Goal: Information Seeking & Learning: Find specific fact

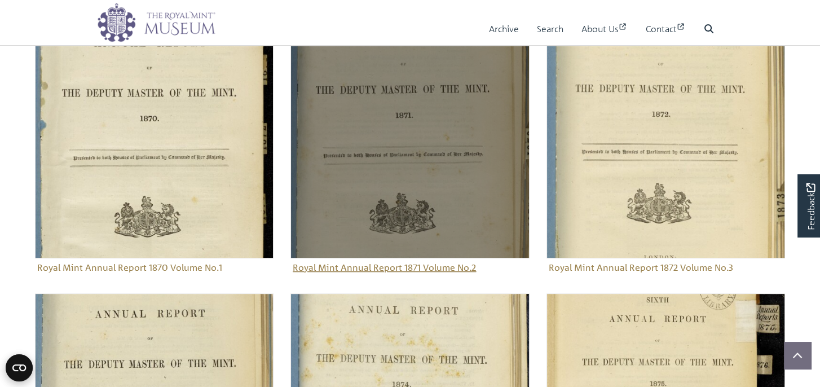
scroll to position [724, 0]
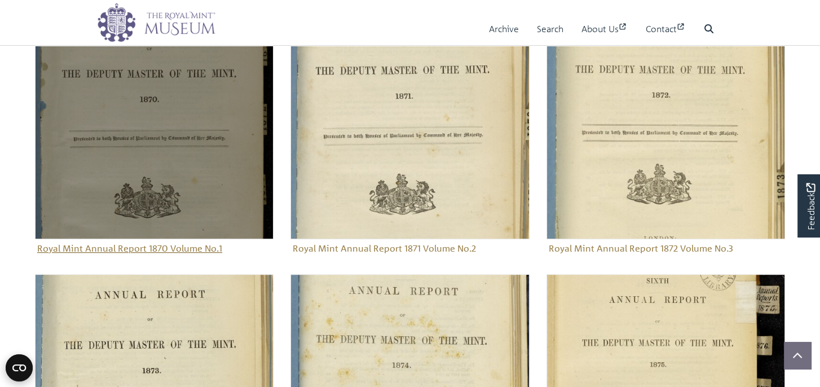
click at [161, 246] on figure "Royal Mint Annual Report 1870 Volume No.1" at bounding box center [154, 129] width 239 height 257
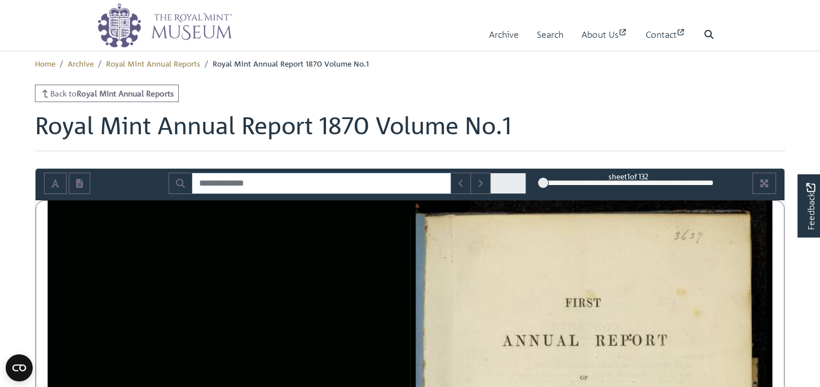
click at [355, 183] on input "Search for" at bounding box center [321, 183] width 259 height 21
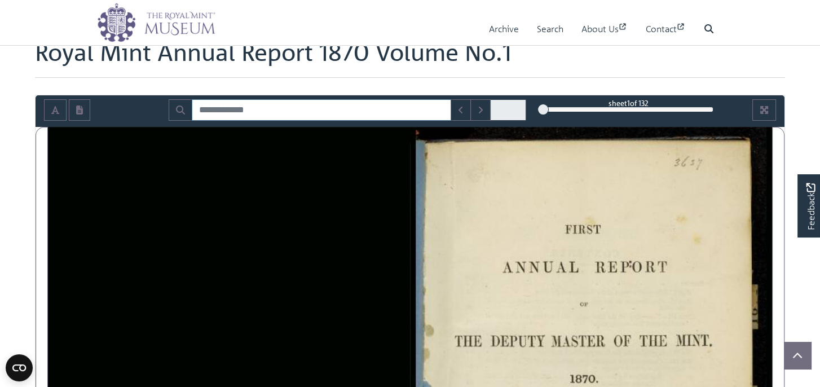
scroll to position [56, 0]
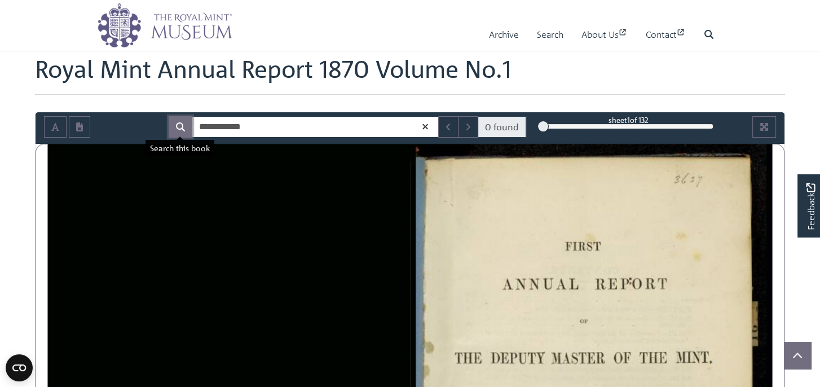
click at [180, 124] on icon "Search" at bounding box center [180, 126] width 9 height 9
drag, startPoint x: 197, startPoint y: 124, endPoint x: 212, endPoint y: 126, distance: 14.3
click at [198, 124] on input "**********" at bounding box center [315, 126] width 247 height 21
type input "**********"
click at [182, 126] on icon "Search" at bounding box center [180, 126] width 9 height 9
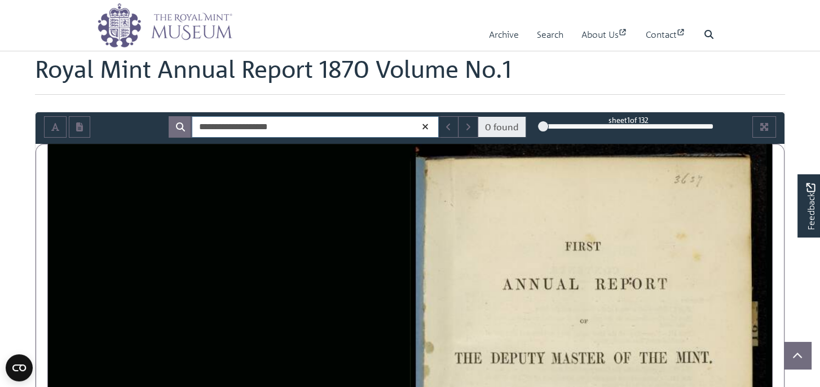
drag, startPoint x: 300, startPoint y: 127, endPoint x: 195, endPoint y: 125, distance: 104.4
click at [195, 125] on input "**********" at bounding box center [315, 126] width 247 height 21
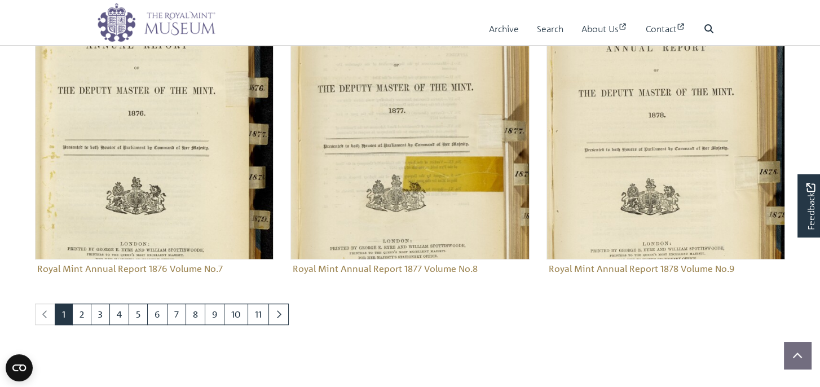
scroll to position [1250, 0]
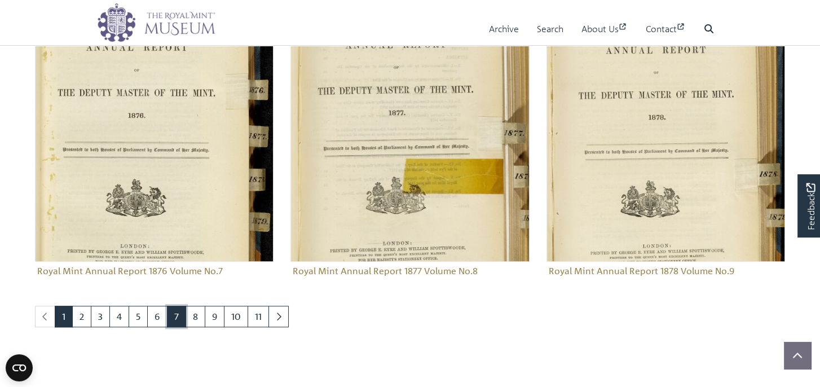
click at [181, 314] on link "7" at bounding box center [176, 316] width 19 height 21
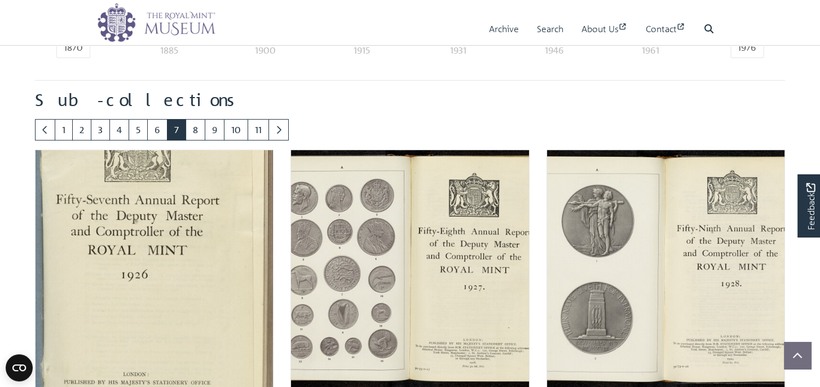
scroll to position [629, 0]
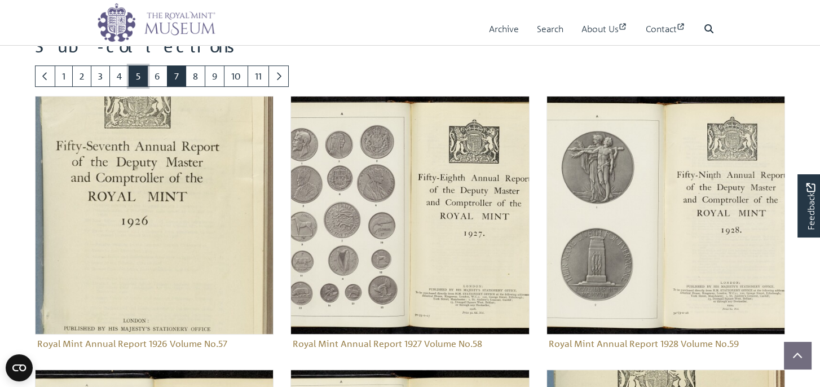
click at [139, 73] on link "5" at bounding box center [138, 75] width 19 height 21
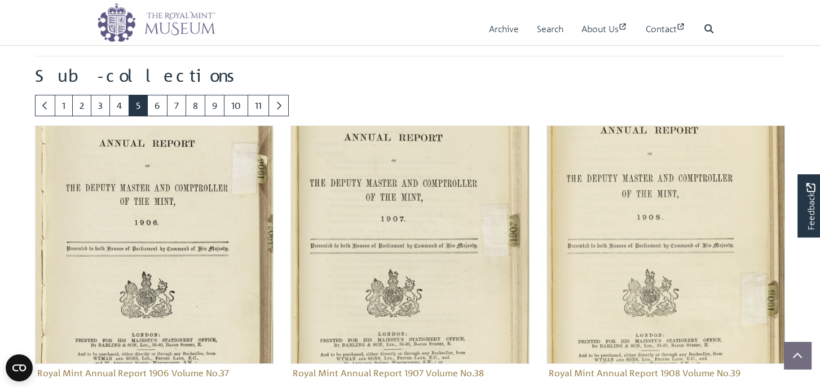
scroll to position [685, 0]
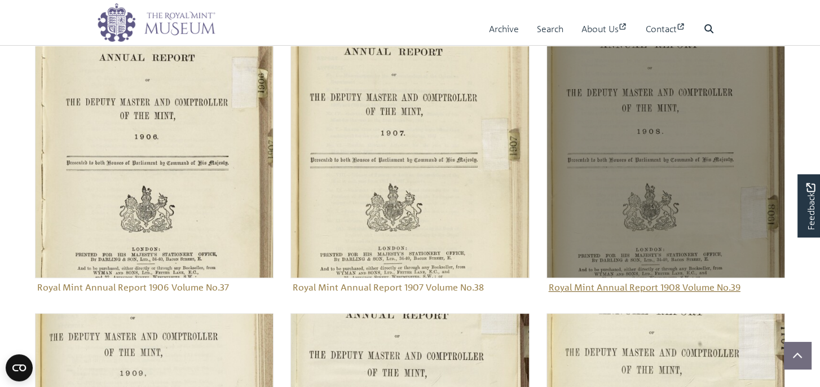
click at [632, 200] on img "Sub-collection" at bounding box center [666, 158] width 239 height 239
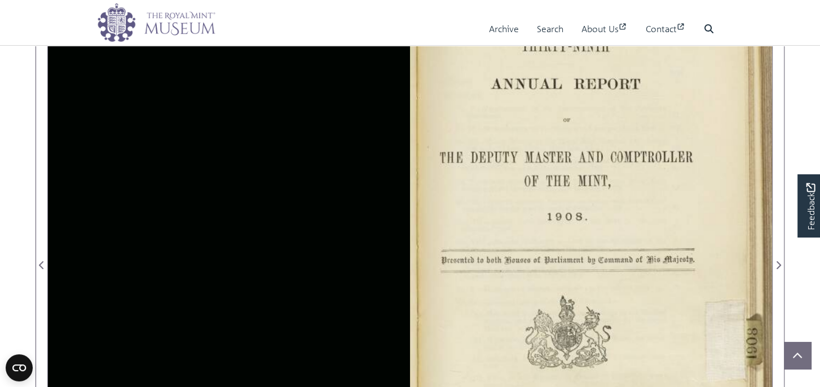
scroll to position [226, 0]
click at [626, 259] on div at bounding box center [591, 257] width 362 height 565
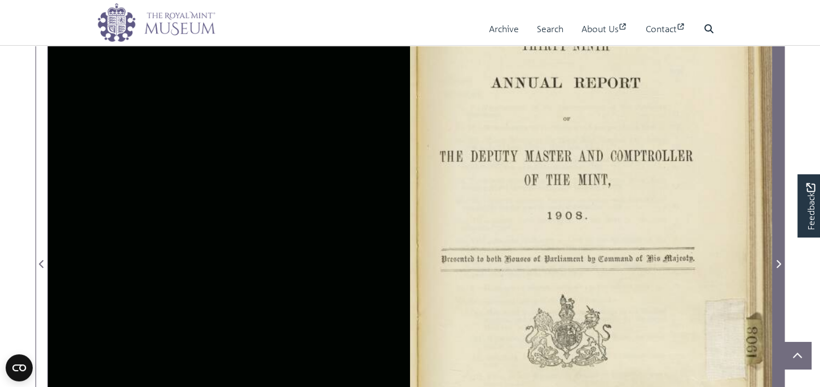
click at [778, 260] on icon "Next Page" at bounding box center [779, 264] width 5 height 8
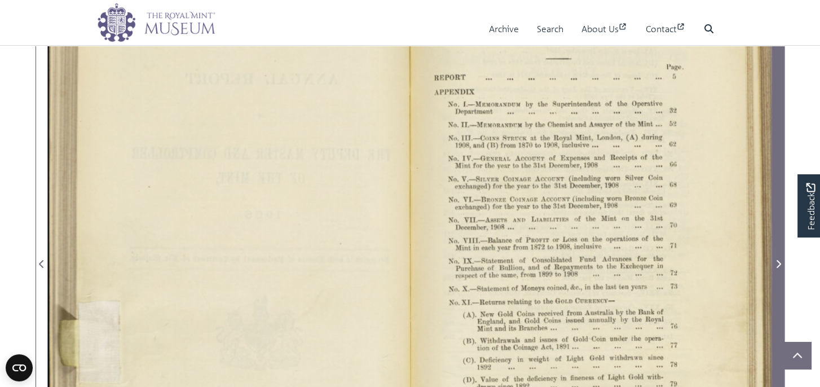
click at [778, 260] on icon "Next Page" at bounding box center [779, 264] width 5 height 8
click at [780, 261] on icon "Next Page" at bounding box center [779, 263] width 6 height 9
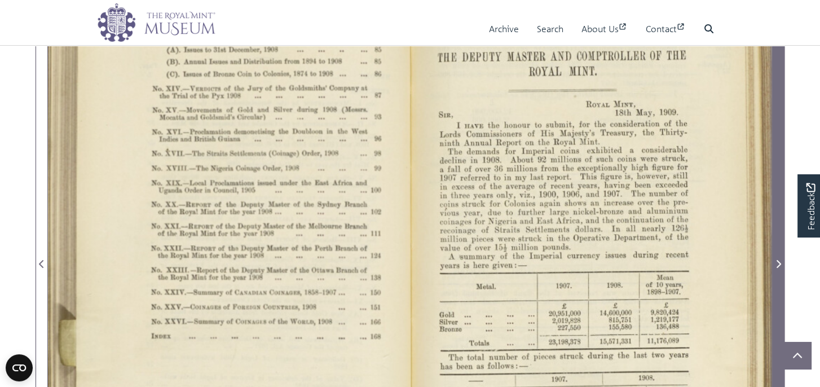
click at [780, 261] on icon "Next Page" at bounding box center [779, 263] width 6 height 9
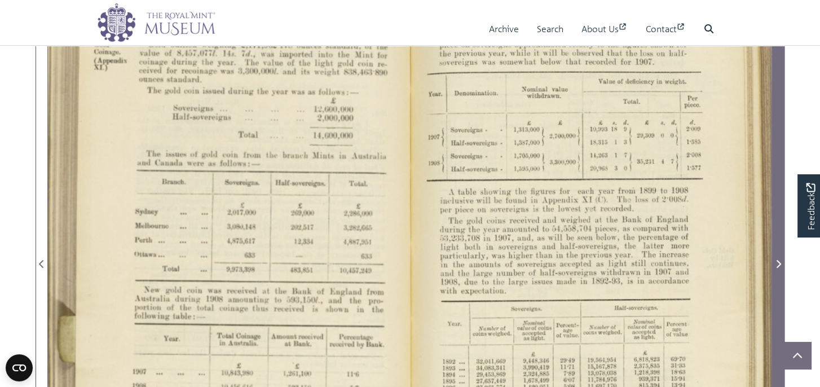
click at [780, 261] on icon "Next Page" at bounding box center [779, 263] width 6 height 9
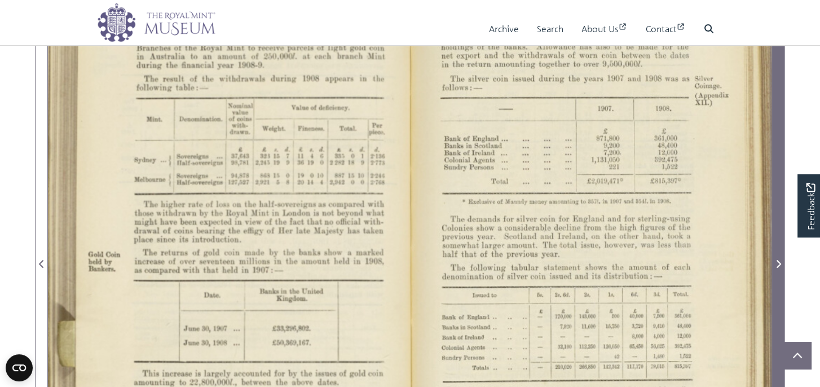
click at [780, 261] on icon "Next Page" at bounding box center [779, 263] width 6 height 9
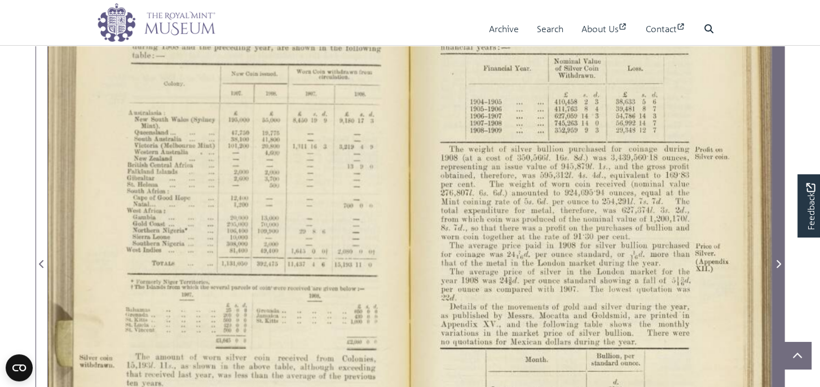
click at [780, 261] on icon "Next Page" at bounding box center [779, 263] width 6 height 9
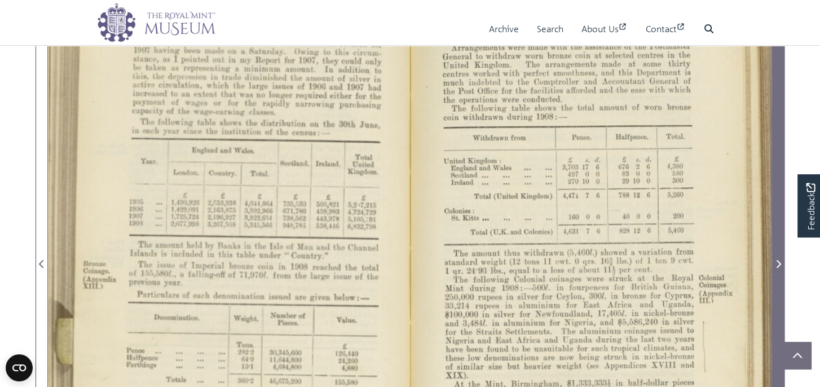
click at [780, 261] on icon "Next Page" at bounding box center [779, 263] width 6 height 9
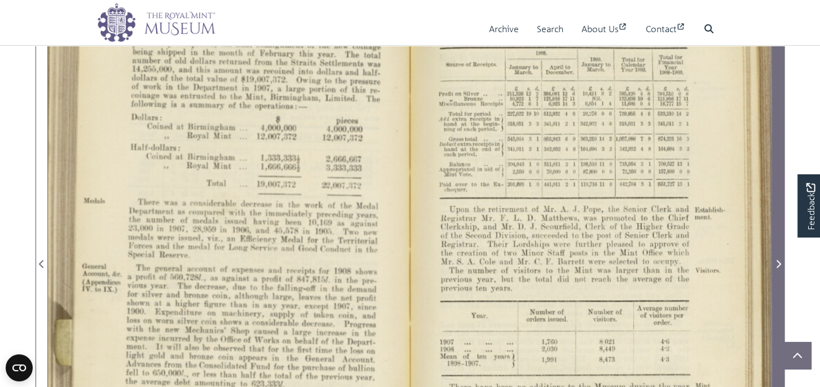
click at [780, 261] on icon "Next Page" at bounding box center [779, 263] width 6 height 9
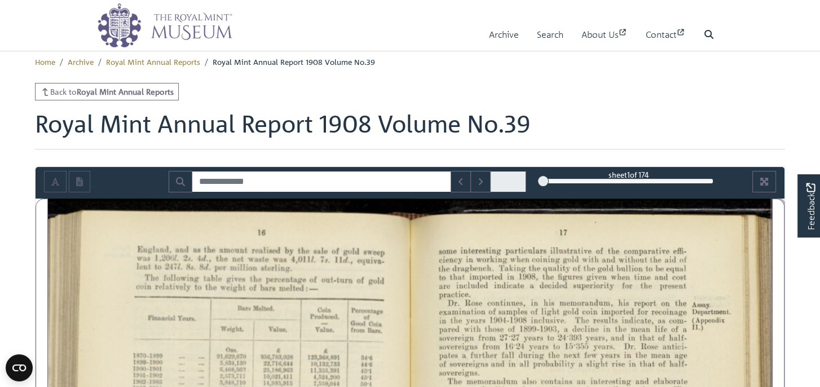
scroll to position [0, 0]
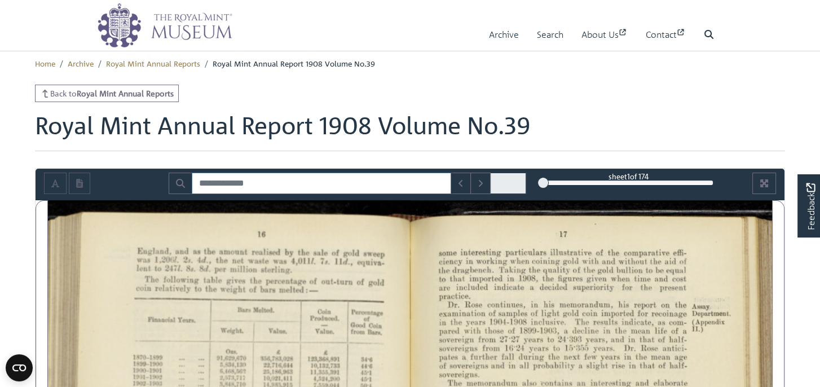
click at [225, 181] on input "Search for" at bounding box center [321, 183] width 259 height 21
drag, startPoint x: 226, startPoint y: 184, endPoint x: 205, endPoint y: 186, distance: 21.5
click at [203, 186] on input "**********" at bounding box center [321, 183] width 259 height 21
click at [180, 181] on icon "Search" at bounding box center [180, 183] width 9 height 9
click at [199, 179] on input "**********" at bounding box center [315, 183] width 247 height 21
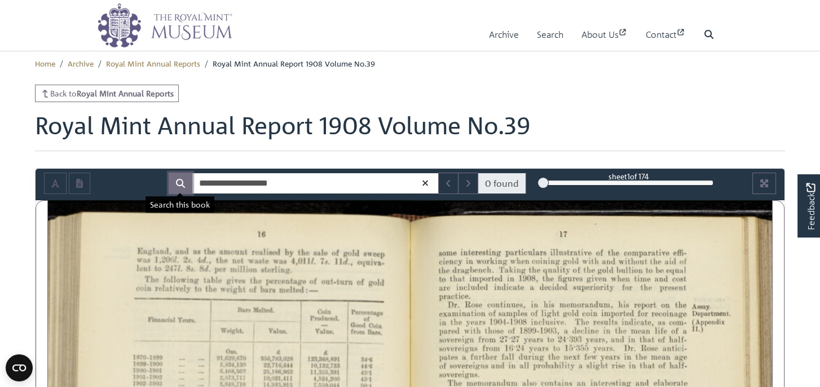
click at [182, 181] on icon "Search" at bounding box center [180, 183] width 9 height 9
click at [293, 184] on input "**********" at bounding box center [315, 183] width 247 height 21
click at [231, 183] on input "**********" at bounding box center [315, 183] width 247 height 21
type input "**********"
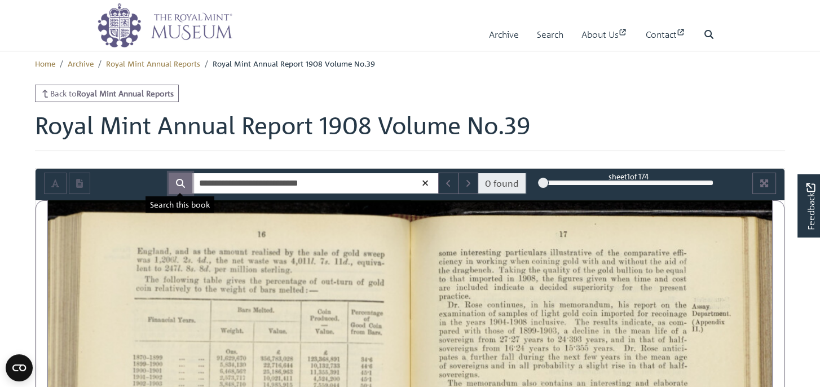
click at [179, 181] on icon "Search" at bounding box center [180, 183] width 9 height 9
drag, startPoint x: 328, startPoint y: 182, endPoint x: 200, endPoint y: 183, distance: 128.6
click at [200, 183] on input "**********" at bounding box center [315, 183] width 247 height 21
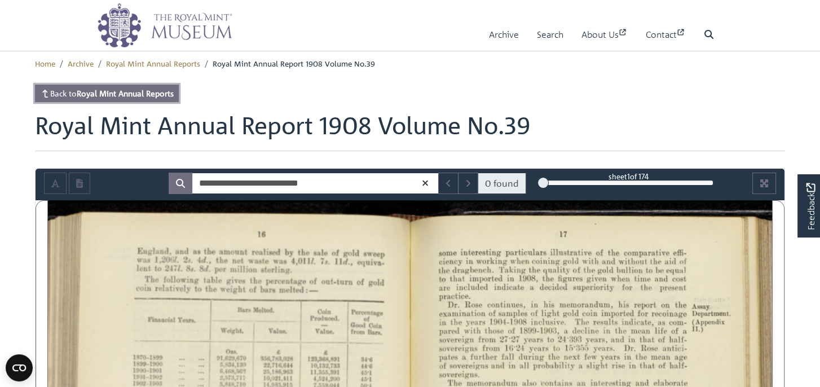
click at [71, 94] on link "Back to Royal Mint Annual Reports" at bounding box center [107, 93] width 144 height 17
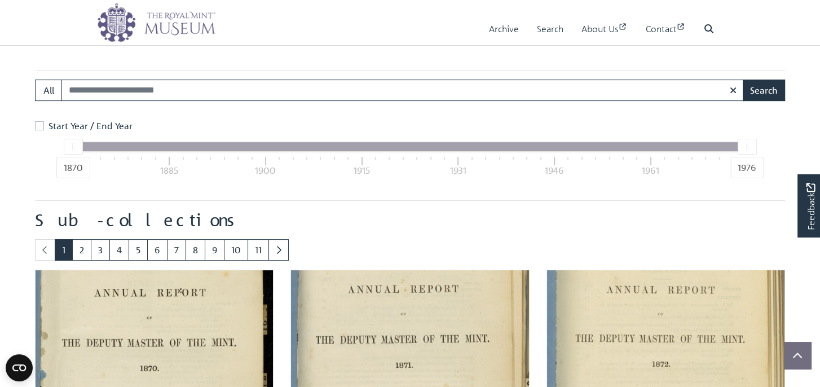
scroll to position [460, 0]
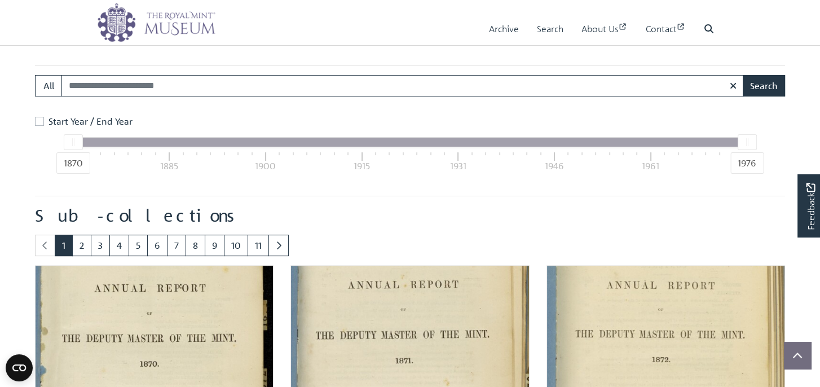
drag, startPoint x: 76, startPoint y: 142, endPoint x: 100, endPoint y: 142, distance: 24.8
click at [100, 142] on div "1870 1976" at bounding box center [410, 142] width 674 height 9
drag, startPoint x: 72, startPoint y: 141, endPoint x: 167, endPoint y: 145, distance: 94.9
click at [161, 145] on div "1870 1976" at bounding box center [410, 142] width 674 height 9
drag, startPoint x: 167, startPoint y: 145, endPoint x: 175, endPoint y: 156, distance: 13.7
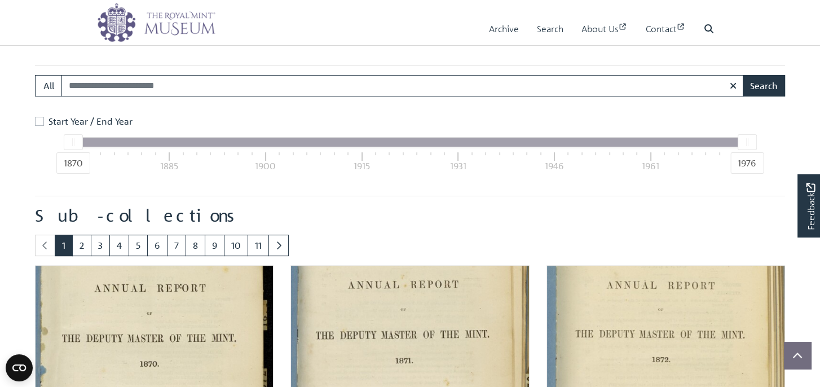
click at [170, 147] on div "1870 1976 1870 1885 1900 1915 1931 1946 1961 1976" at bounding box center [410, 142] width 675 height 10
click at [169, 162] on div "1885" at bounding box center [169, 166] width 18 height 14
drag, startPoint x: 747, startPoint y: 144, endPoint x: 251, endPoint y: 140, distance: 496.4
click at [683, 147] on div "1870 1976 1870 1885 1900 1915 1931 1946 1961 1976" at bounding box center [410, 142] width 675 height 10
click at [49, 118] on label "Start Year / End Year" at bounding box center [91, 122] width 84 height 14
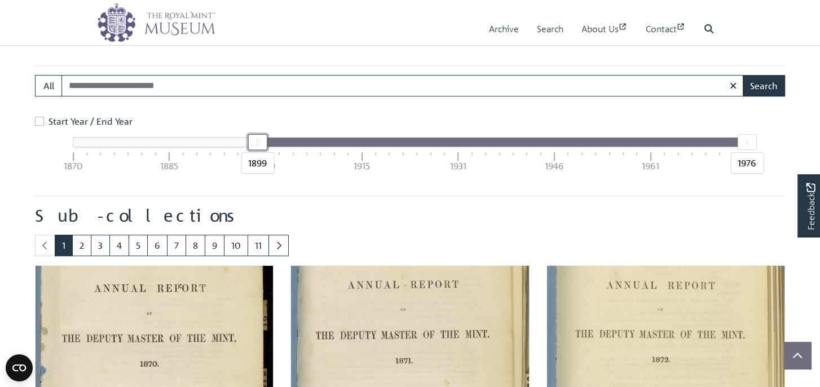
drag, startPoint x: 77, startPoint y: 140, endPoint x: 260, endPoint y: 149, distance: 183.5
click at [260, 147] on div "1899 1976 1870 1885 1900 1915 1931 1946 1961 1976" at bounding box center [410, 142] width 675 height 10
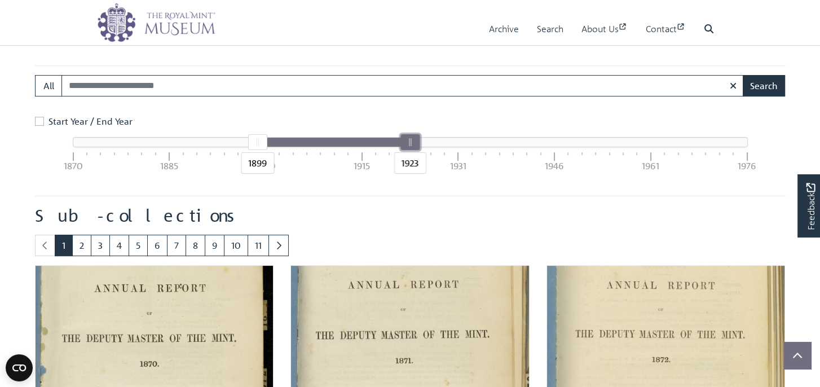
drag, startPoint x: 748, startPoint y: 138, endPoint x: 408, endPoint y: 142, distance: 339.6
click at [408, 142] on div "1923" at bounding box center [410, 142] width 19 height 16
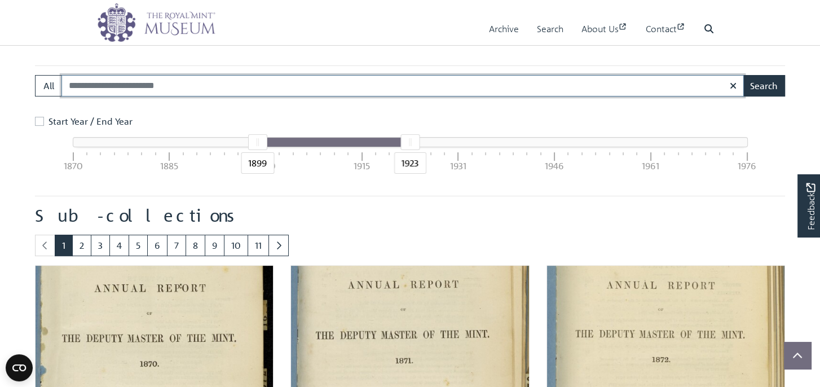
click at [225, 86] on input "Search:" at bounding box center [402, 85] width 683 height 21
paste input "**********"
type input "**********"
click at [743, 75] on button "Search" at bounding box center [764, 85] width 42 height 21
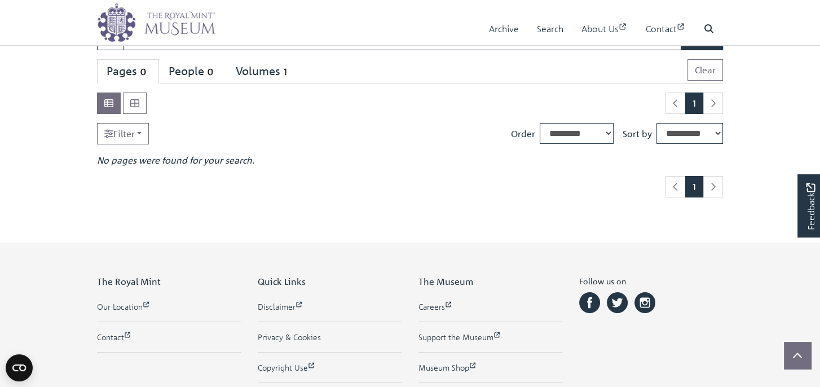
scroll to position [56, 0]
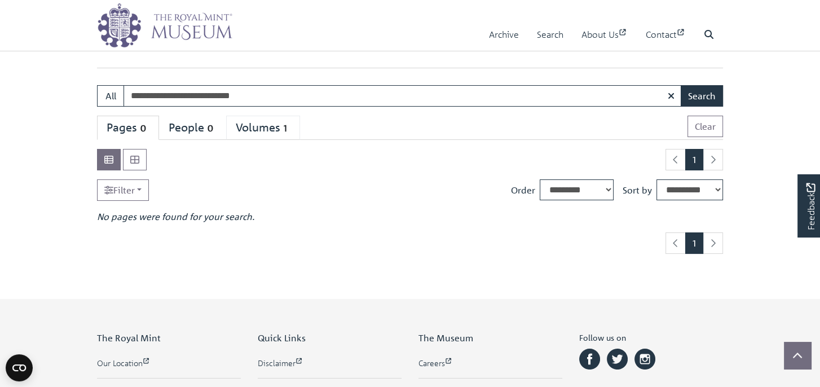
click at [265, 126] on div "Volumes 1" at bounding box center [263, 128] width 55 height 14
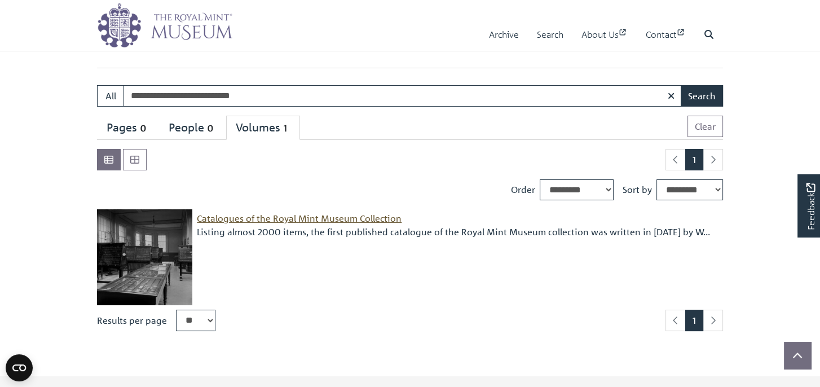
click at [289, 218] on span "Catalogues of the Royal Mint Museum Collection" at bounding box center [299, 218] width 205 height 11
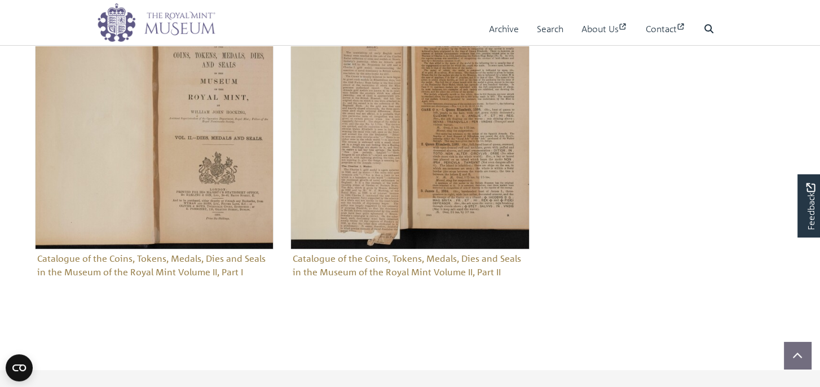
scroll to position [621, 0]
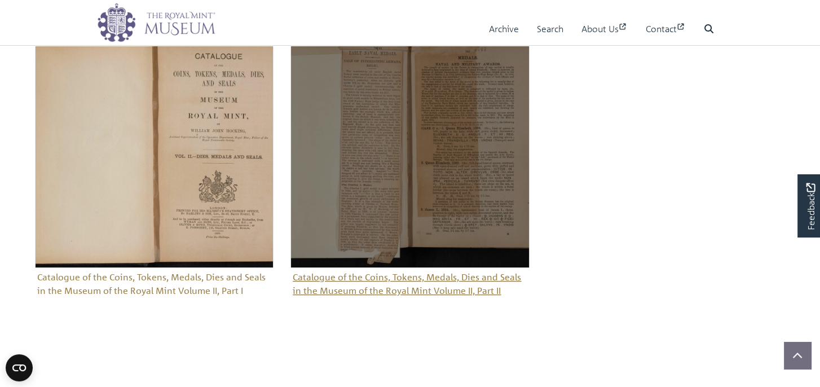
click at [452, 165] on img "Sub-collection" at bounding box center [410, 148] width 239 height 239
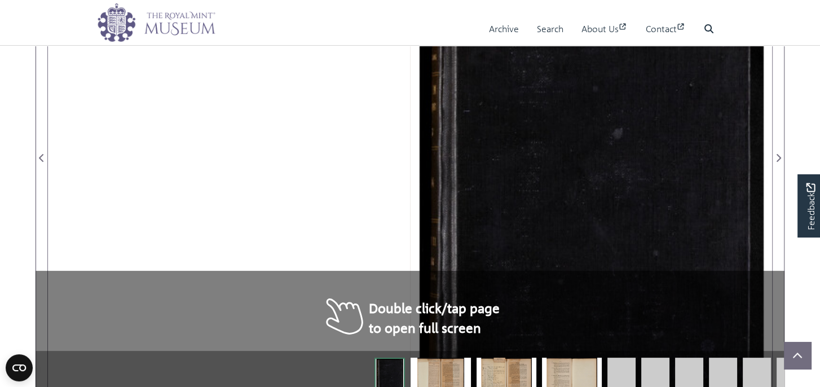
scroll to position [338, 0]
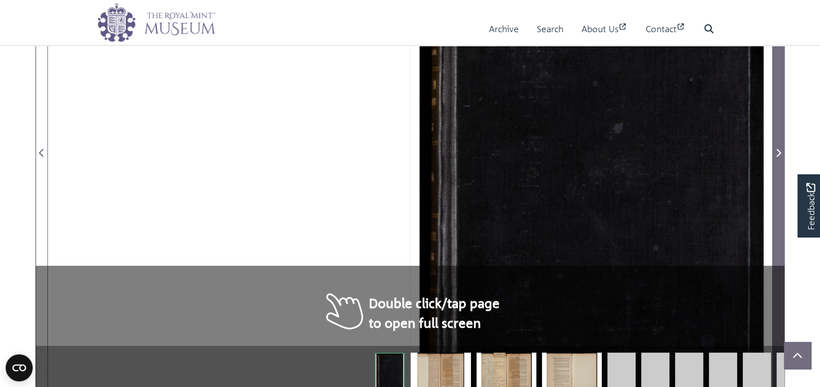
click at [777, 149] on icon "Next Page" at bounding box center [779, 153] width 5 height 8
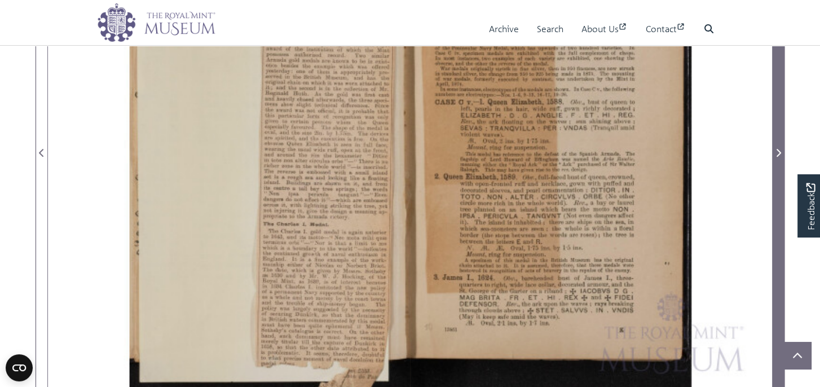
click at [779, 149] on icon "Next Page" at bounding box center [779, 152] width 6 height 9
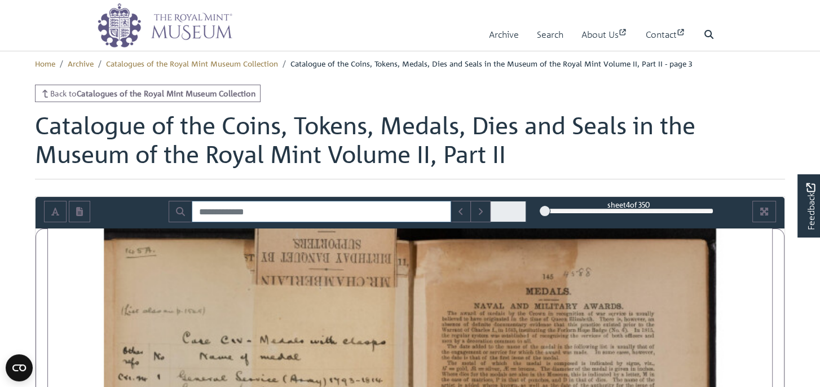
click at [311, 210] on input "Search for" at bounding box center [321, 211] width 259 height 21
paste input "**********"
click at [181, 208] on icon "Search" at bounding box center [180, 211] width 9 height 9
drag, startPoint x: 272, startPoint y: 209, endPoint x: 231, endPoint y: 211, distance: 41.2
click at [231, 211] on input "**********" at bounding box center [315, 211] width 247 height 21
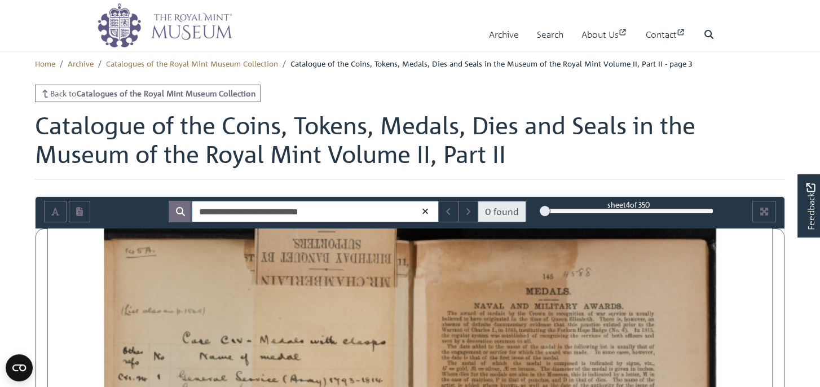
drag, startPoint x: 229, startPoint y: 212, endPoint x: 192, endPoint y: 210, distance: 37.3
click at [192, 210] on input "**********" at bounding box center [315, 211] width 247 height 21
click at [178, 209] on icon "Search" at bounding box center [180, 211] width 9 height 9
drag, startPoint x: 239, startPoint y: 212, endPoint x: 195, endPoint y: 211, distance: 44.0
click at [195, 211] on input "**********" at bounding box center [315, 211] width 247 height 21
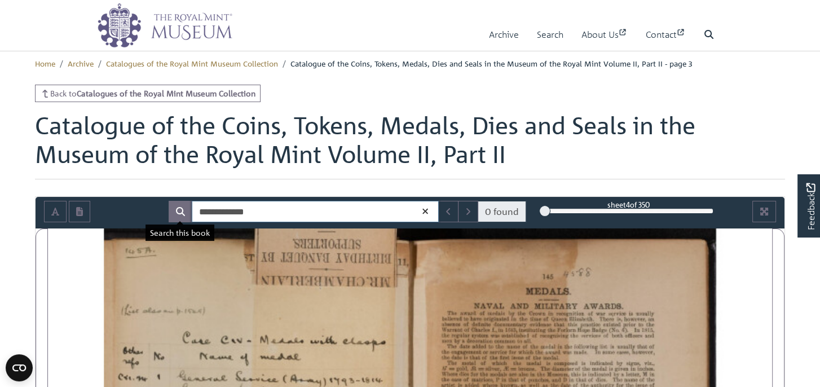
type input "**********"
click at [182, 205] on button "Search" at bounding box center [181, 211] width 24 height 21
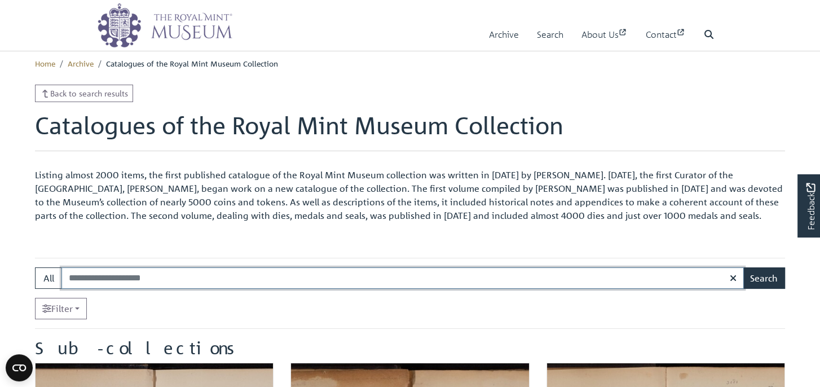
click at [200, 280] on input "Search:" at bounding box center [402, 277] width 683 height 21
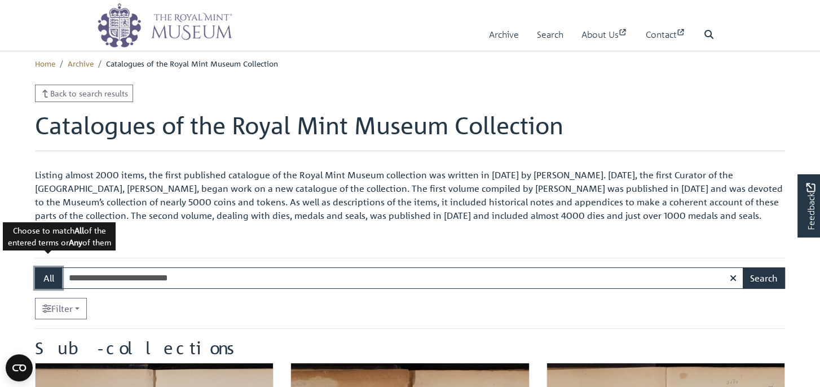
click at [49, 279] on button "All" at bounding box center [48, 277] width 27 height 21
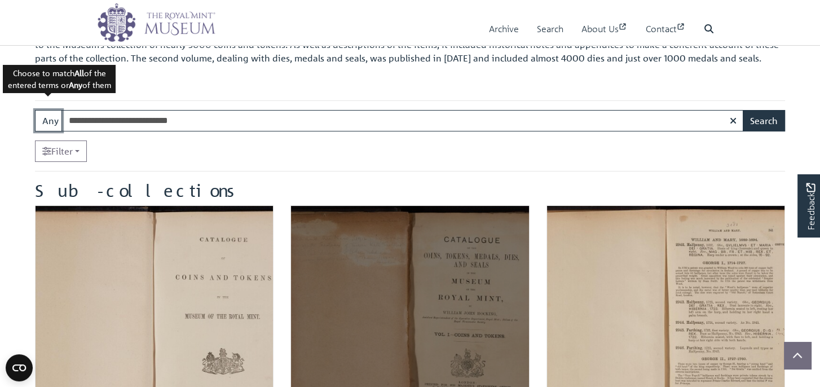
scroll to position [169, 0]
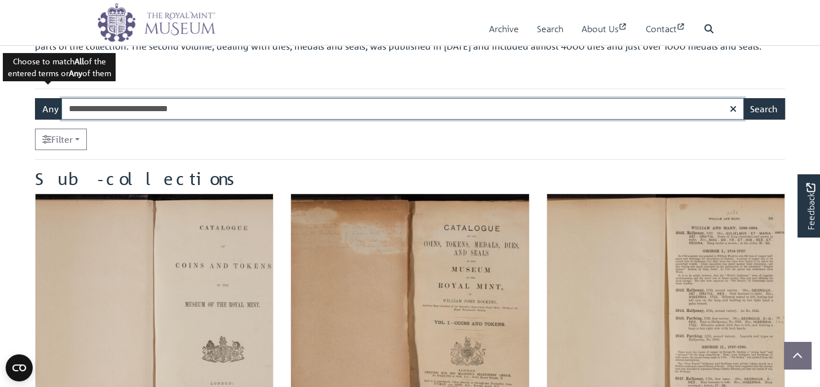
drag, startPoint x: 141, startPoint y: 108, endPoint x: 48, endPoint y: 109, distance: 93.1
click at [48, 109] on div "**********" at bounding box center [410, 108] width 750 height 21
type input "**********"
click at [51, 109] on button "Any" at bounding box center [48, 108] width 27 height 21
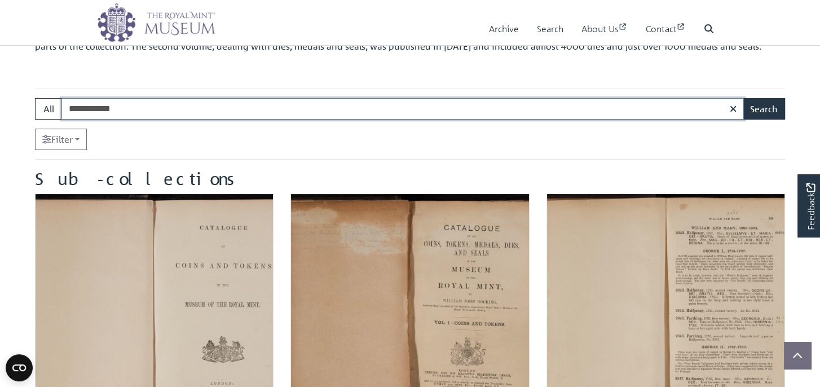
click at [171, 118] on input "**********" at bounding box center [402, 108] width 683 height 21
click at [763, 107] on button "Search" at bounding box center [764, 108] width 42 height 21
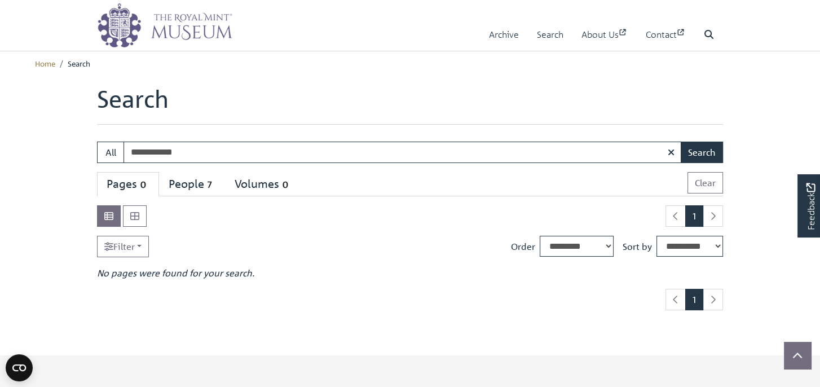
scroll to position [56, 0]
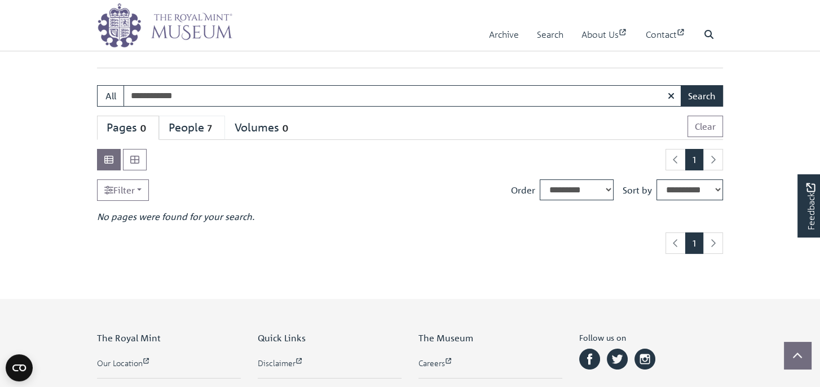
click at [188, 125] on div "People 7" at bounding box center [192, 128] width 47 height 14
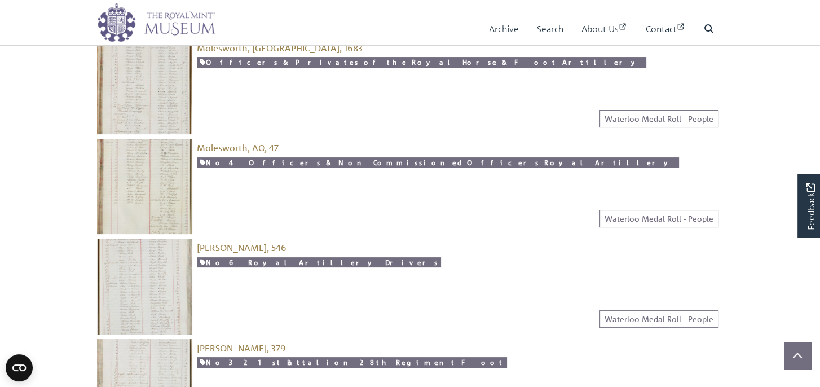
scroll to position [395, 0]
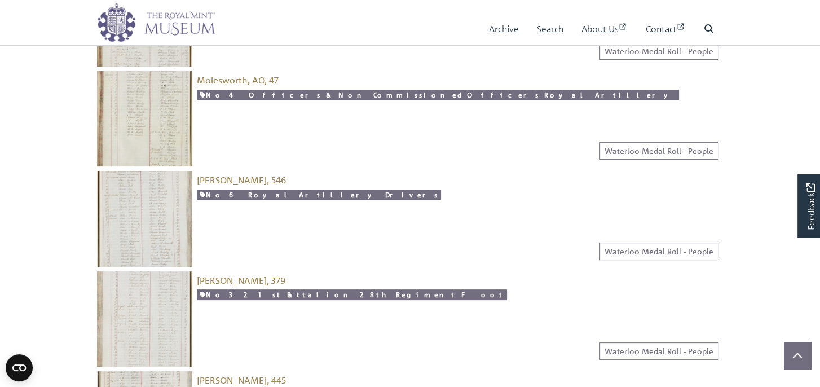
click at [166, 216] on img at bounding box center [144, 218] width 95 height 95
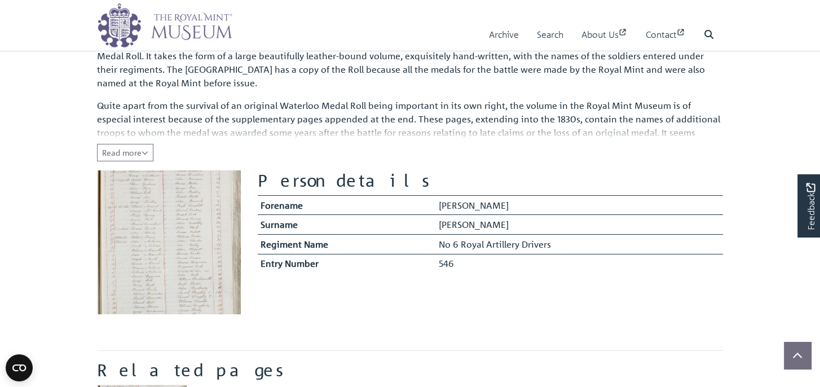
scroll to position [169, 0]
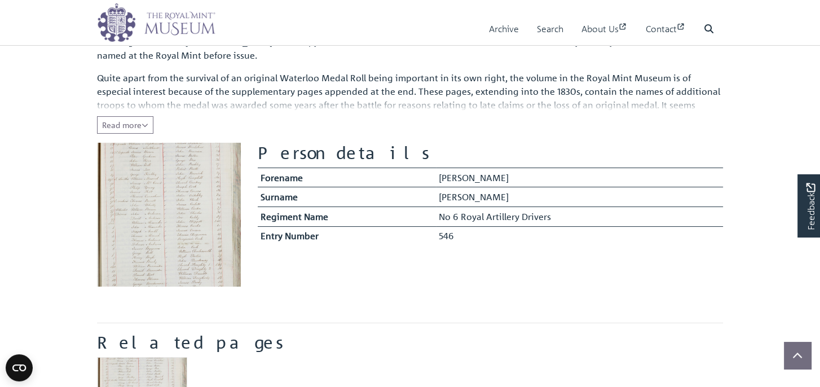
click at [159, 197] on img at bounding box center [169, 215] width 144 height 144
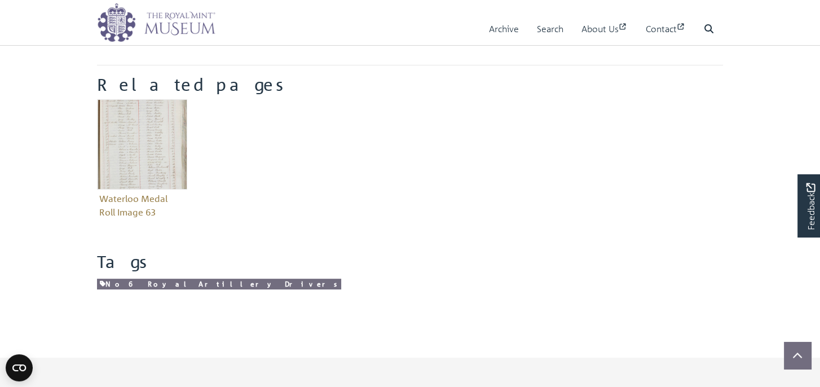
scroll to position [226, 0]
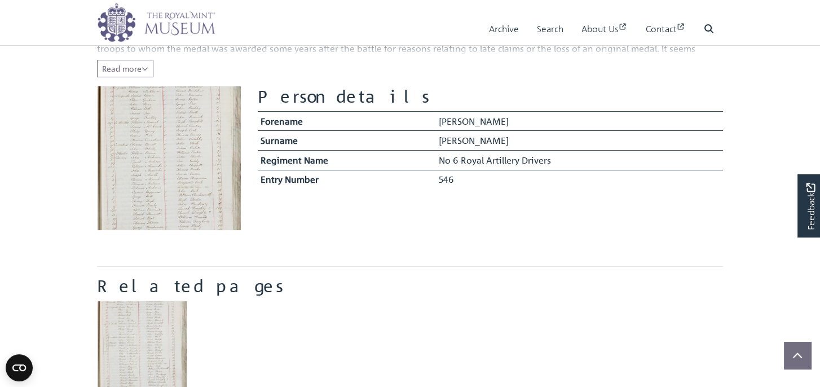
click at [169, 184] on img at bounding box center [169, 158] width 144 height 144
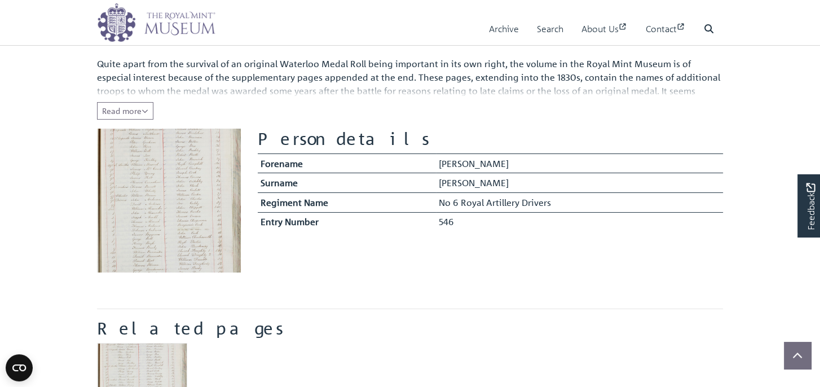
scroll to position [169, 0]
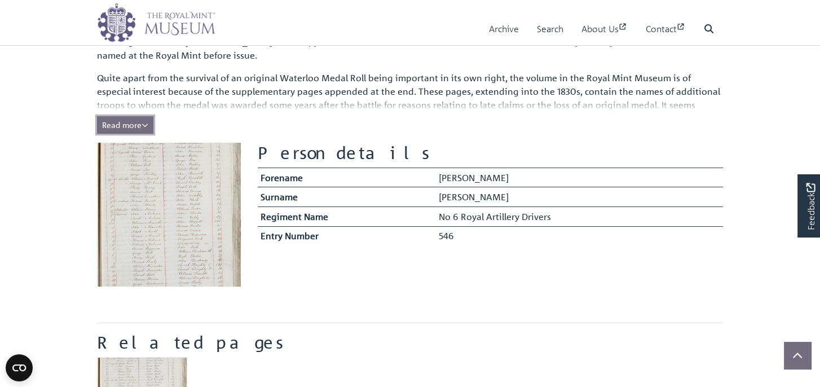
click at [135, 125] on span "Read more" at bounding box center [125, 125] width 46 height 10
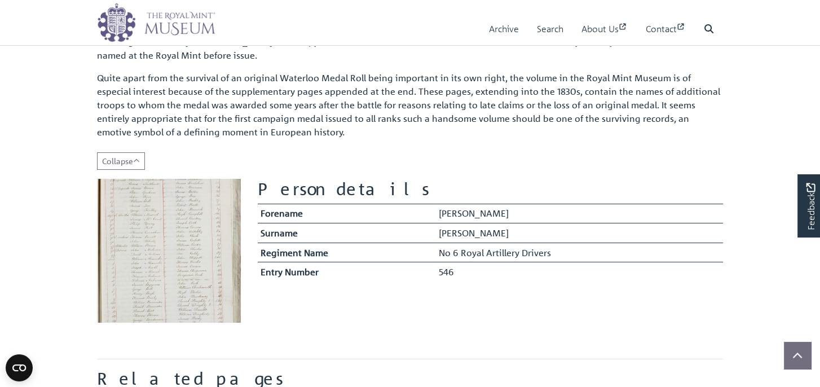
click at [139, 216] on img at bounding box center [169, 251] width 144 height 144
click at [124, 162] on span "Collapse" at bounding box center [121, 161] width 38 height 10
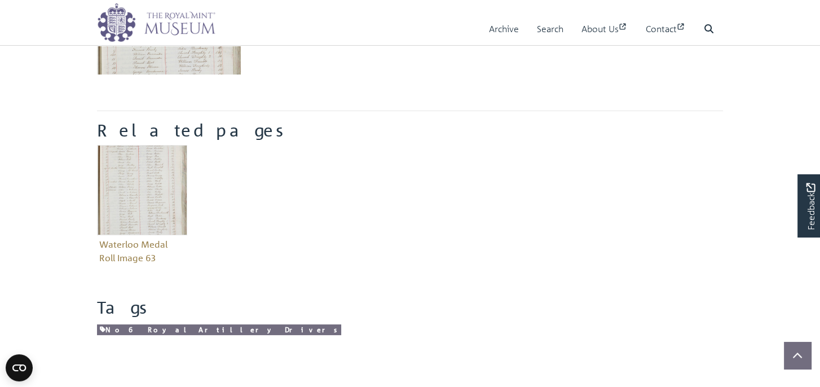
scroll to position [451, 0]
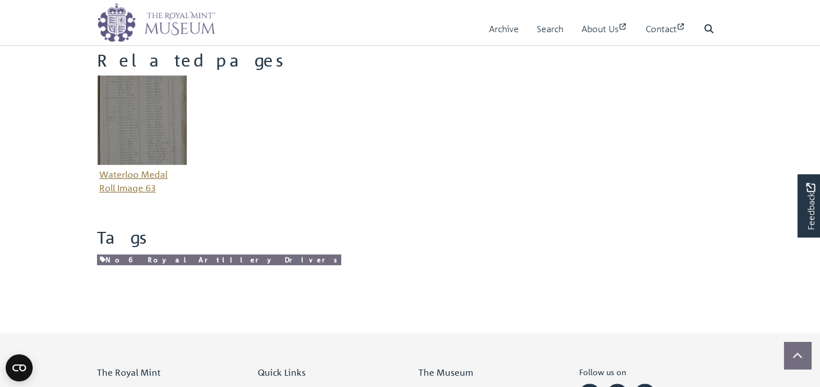
click at [130, 174] on figure "Waterloo Medal Roll Image 63" at bounding box center [142, 136] width 90 height 122
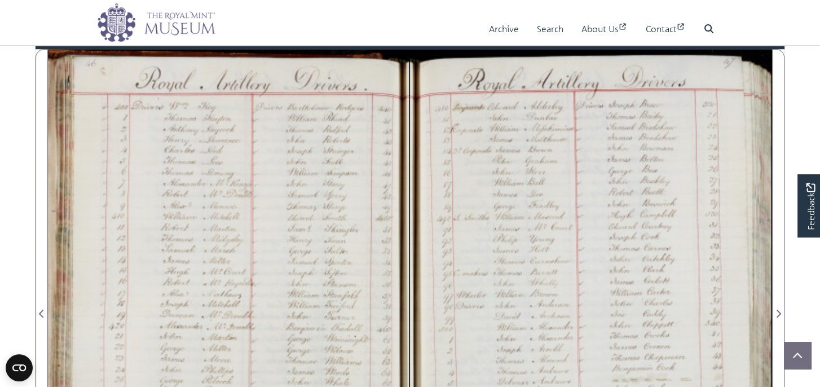
scroll to position [677, 0]
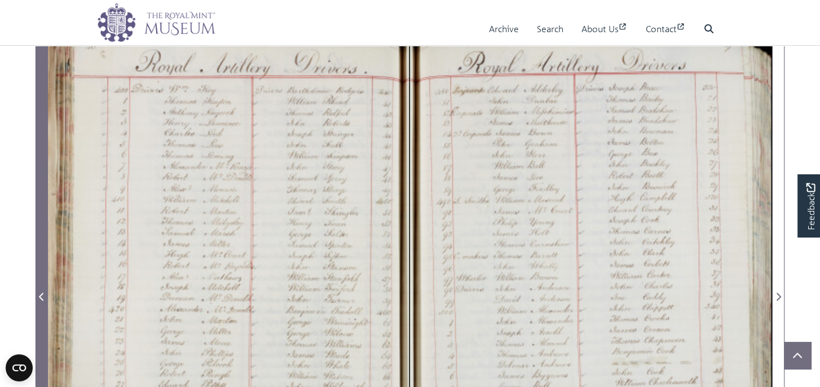
click at [42, 295] on icon "Previous Page" at bounding box center [42, 296] width 6 height 9
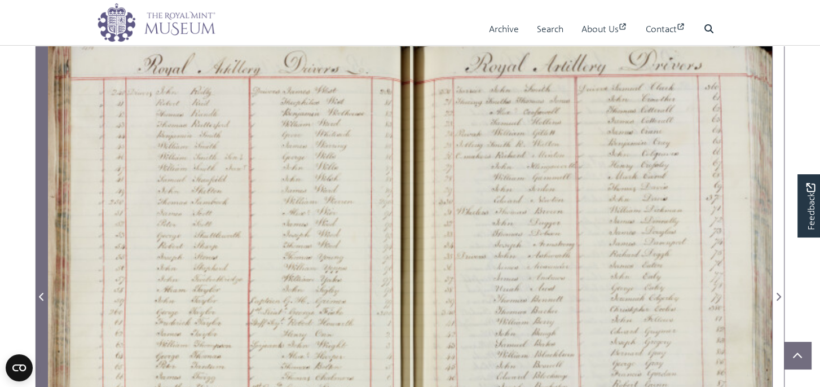
click at [42, 295] on icon "Previous Page" at bounding box center [42, 296] width 6 height 9
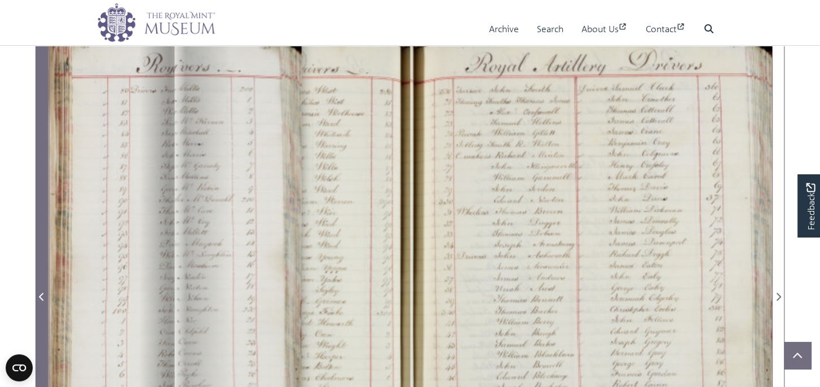
click at [42, 295] on icon "Previous Page" at bounding box center [42, 296] width 6 height 9
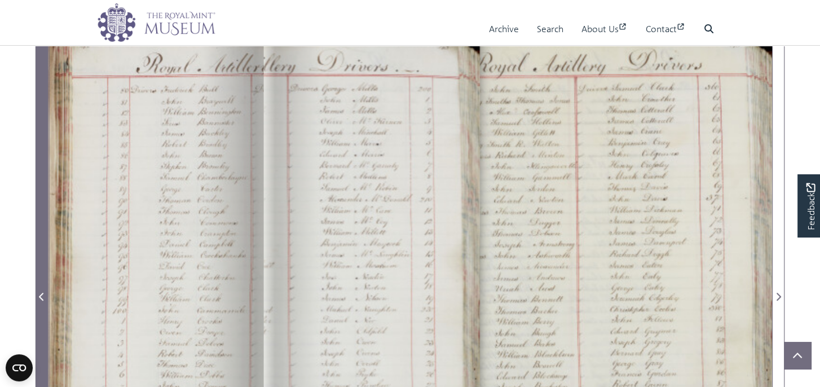
click at [42, 295] on icon "Previous Page" at bounding box center [42, 296] width 6 height 9
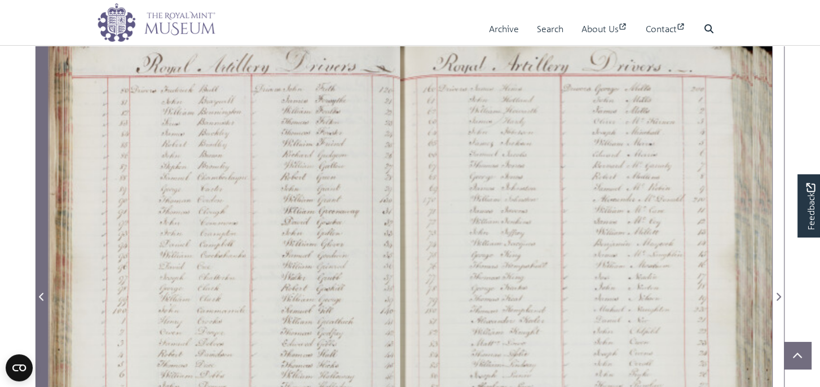
click at [42, 295] on icon "Previous Page" at bounding box center [42, 296] width 6 height 9
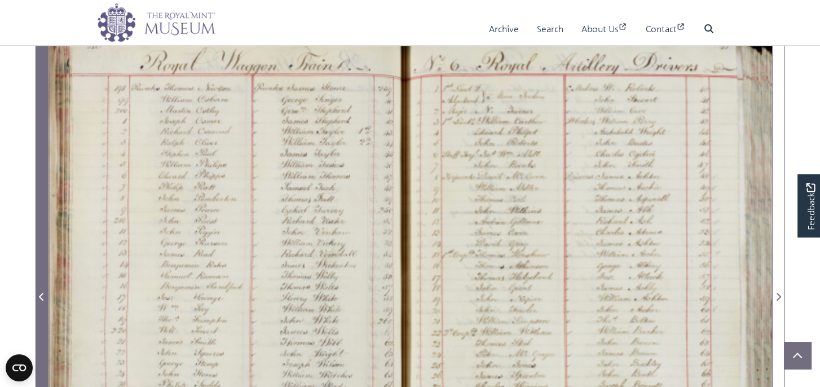
click at [42, 295] on icon "Previous Page" at bounding box center [42, 296] width 6 height 9
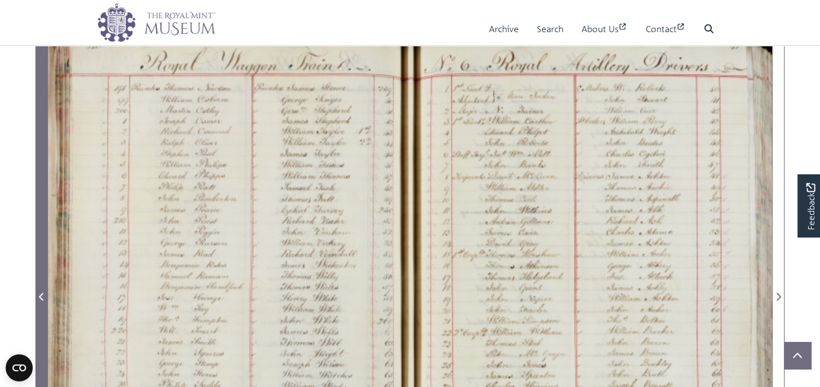
click at [42, 295] on icon "Previous Page" at bounding box center [42, 296] width 6 height 9
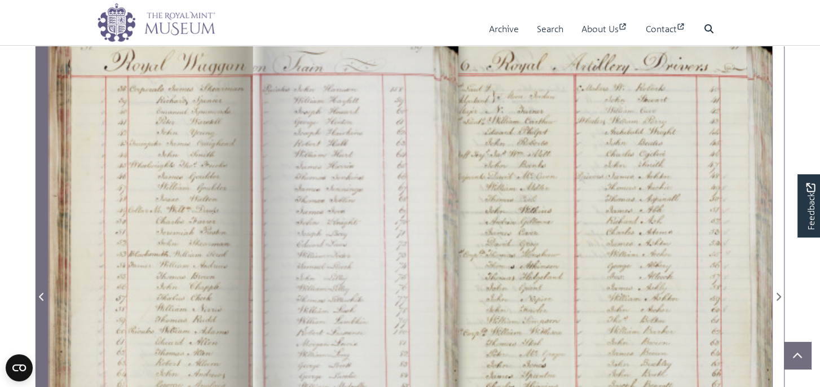
click at [42, 295] on icon "Previous Page" at bounding box center [42, 296] width 6 height 9
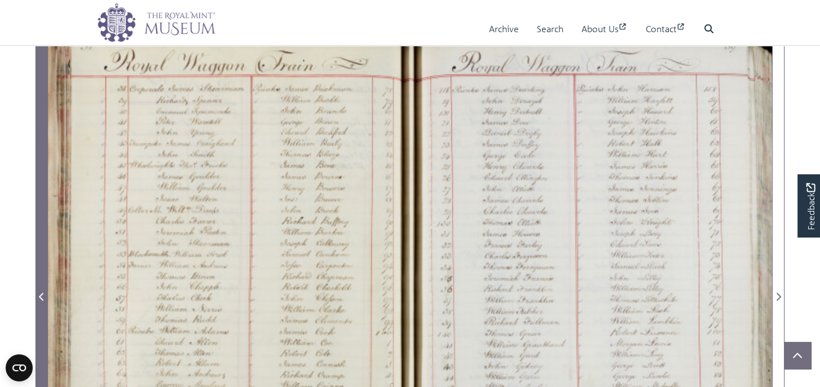
click at [42, 295] on icon "Previous Page" at bounding box center [42, 296] width 6 height 9
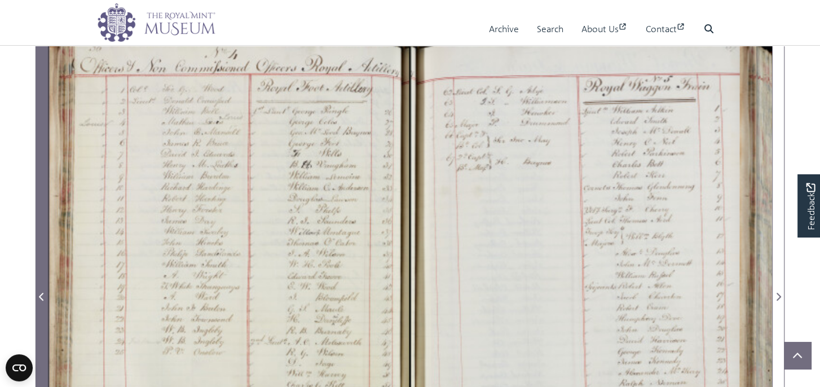
click at [42, 295] on icon "Previous Page" at bounding box center [42, 296] width 6 height 9
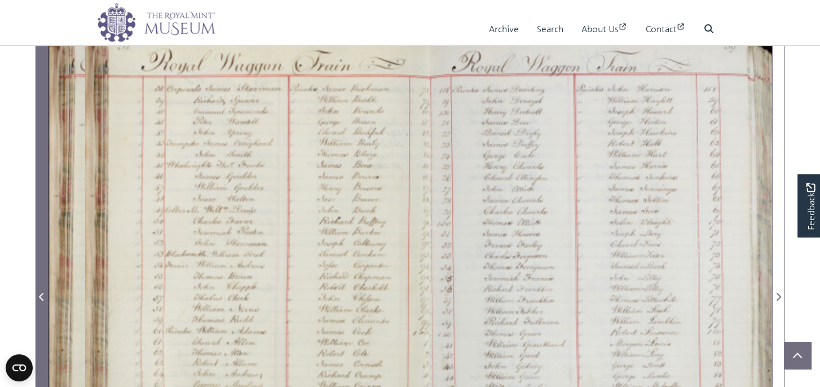
click at [42, 295] on icon "Previous Page" at bounding box center [42, 296] width 6 height 9
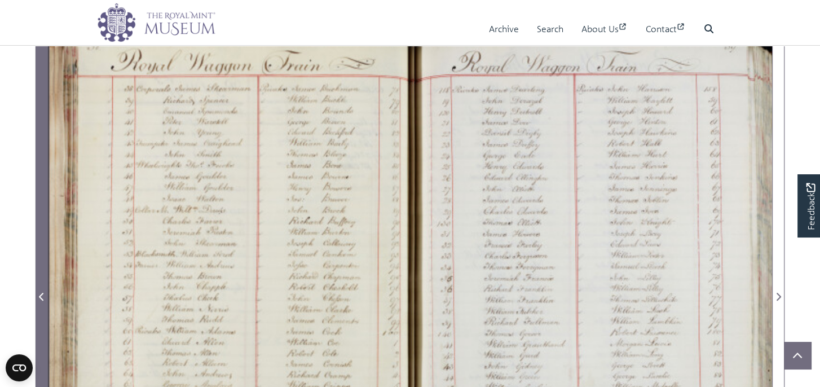
click at [42, 295] on icon "Previous Page" at bounding box center [42, 296] width 6 height 9
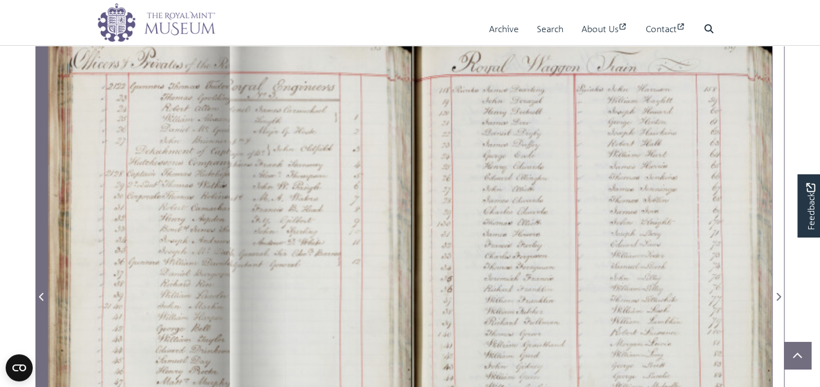
click at [42, 295] on icon "Previous Page" at bounding box center [42, 296] width 6 height 9
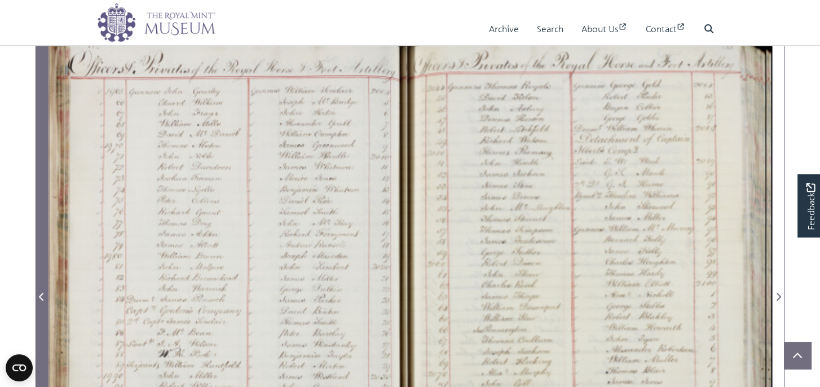
click at [42, 295] on icon "Previous Page" at bounding box center [42, 296] width 6 height 9
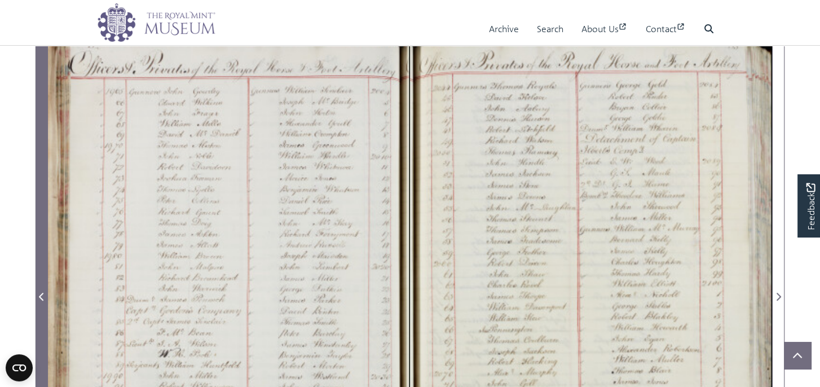
click at [42, 295] on icon "Previous Page" at bounding box center [42, 296] width 6 height 9
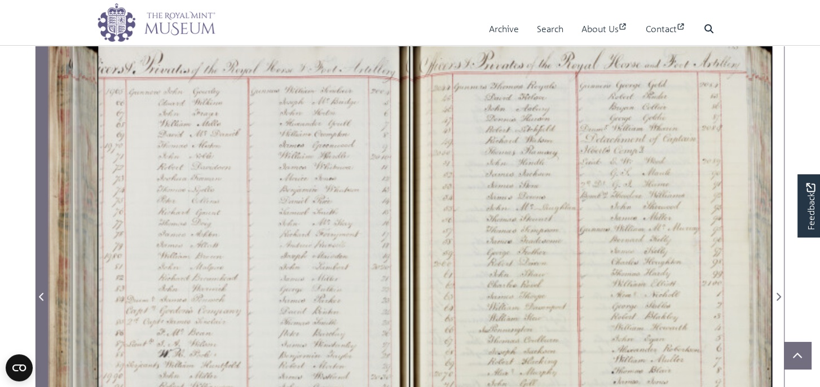
click at [42, 295] on icon "Previous Page" at bounding box center [42, 296] width 6 height 9
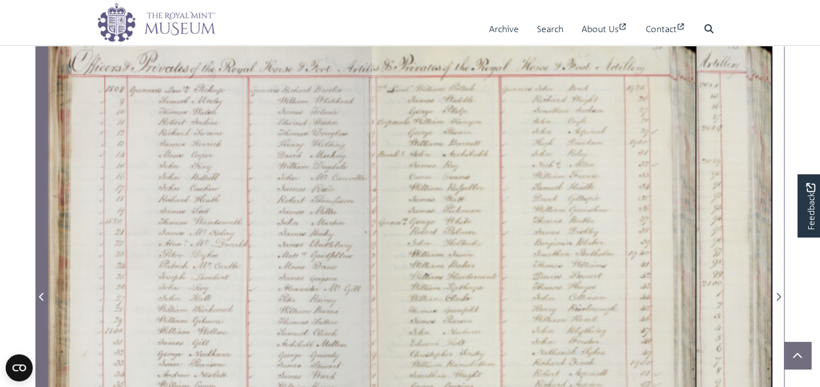
click at [42, 295] on icon "Previous Page" at bounding box center [42, 296] width 6 height 9
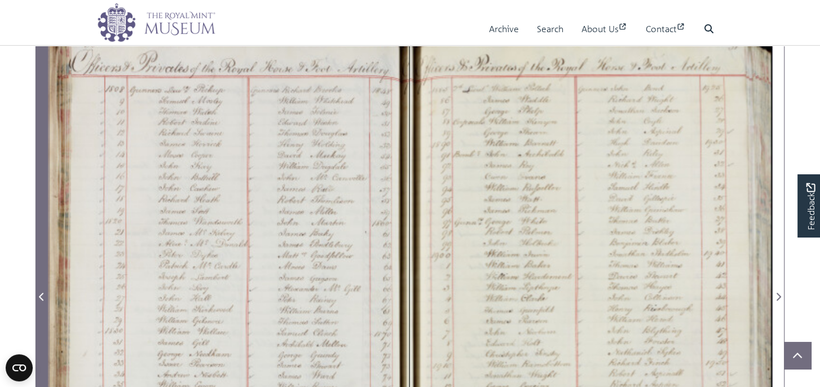
click at [42, 295] on icon "Previous Page" at bounding box center [42, 296] width 6 height 9
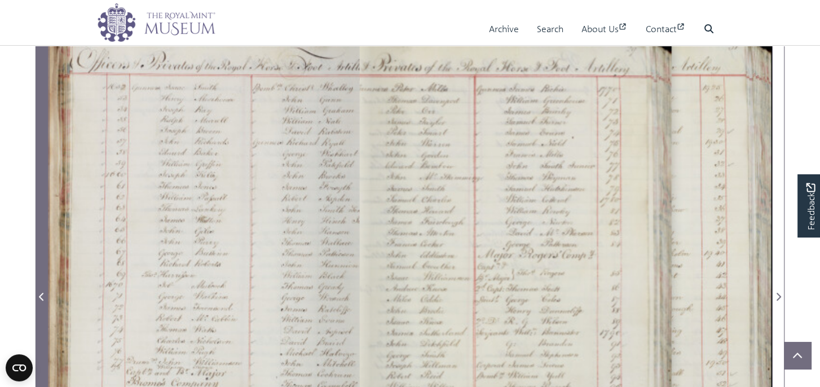
click at [42, 295] on icon "Previous Page" at bounding box center [42, 296] width 6 height 9
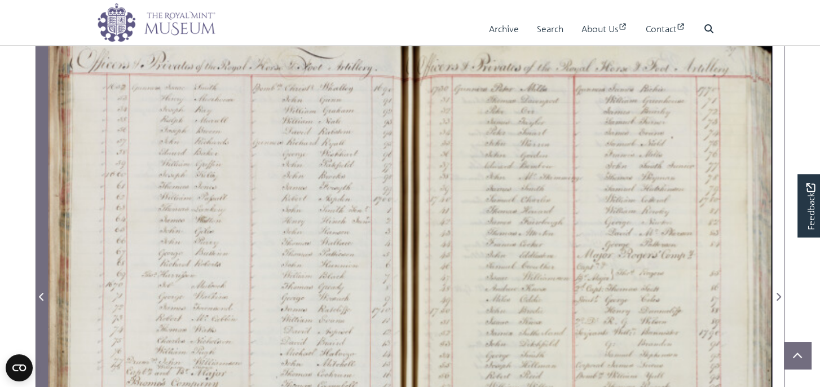
click at [42, 295] on icon "Previous Page" at bounding box center [42, 296] width 6 height 9
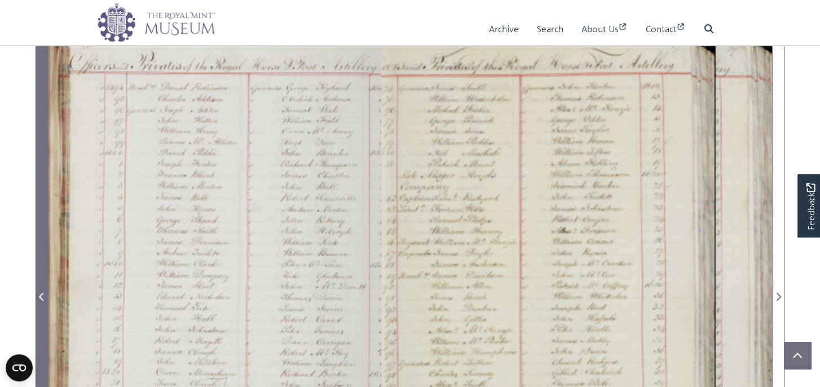
click at [42, 295] on icon "Previous Page" at bounding box center [42, 296] width 6 height 9
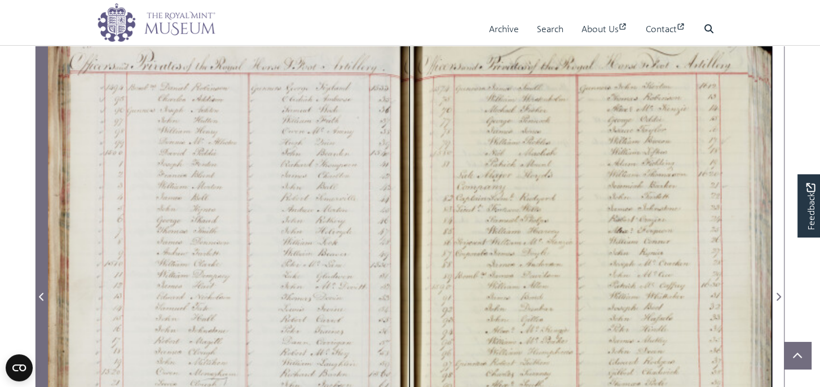
click at [42, 295] on icon "Previous Page" at bounding box center [42, 296] width 6 height 9
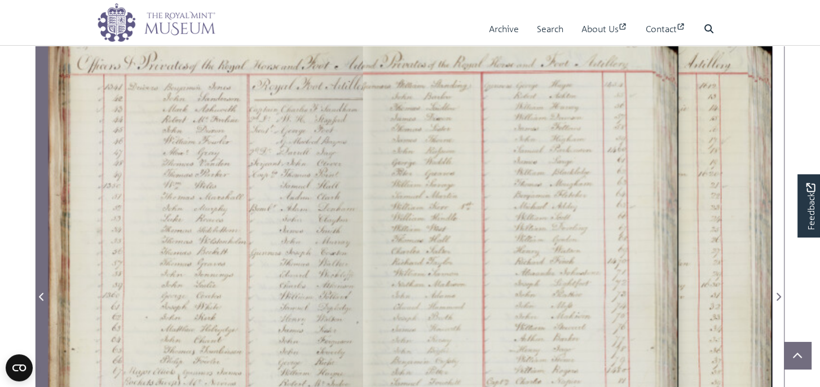
click at [42, 295] on icon "Previous Page" at bounding box center [42, 296] width 6 height 9
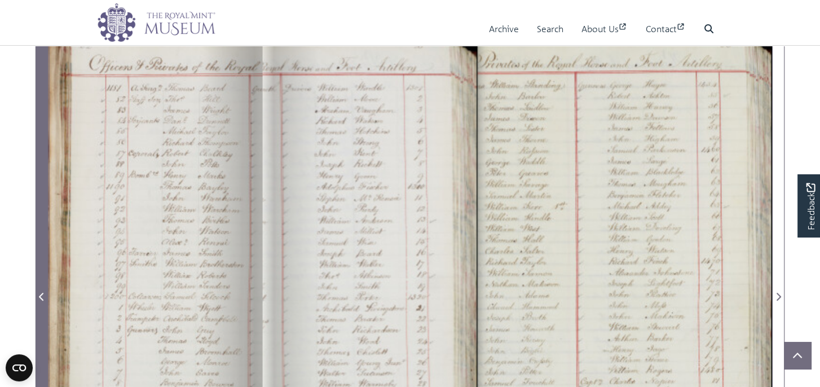
click at [42, 295] on icon "Previous Page" at bounding box center [42, 296] width 6 height 9
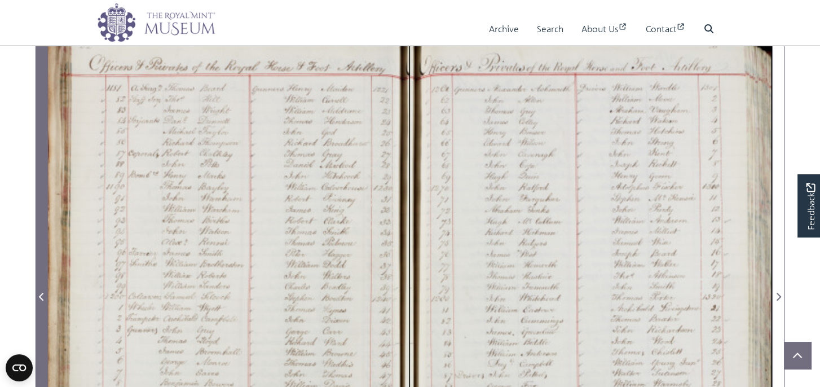
click at [42, 295] on icon "Previous Page" at bounding box center [42, 296] width 6 height 9
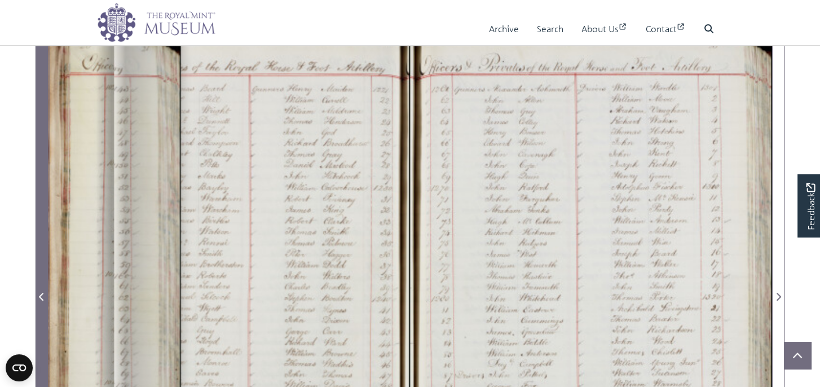
click at [42, 295] on icon "Previous Page" at bounding box center [42, 296] width 6 height 9
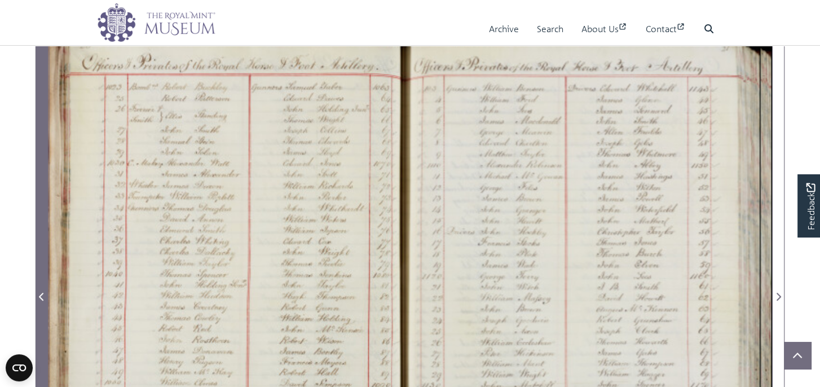
click at [42, 295] on icon "Previous Page" at bounding box center [42, 296] width 6 height 9
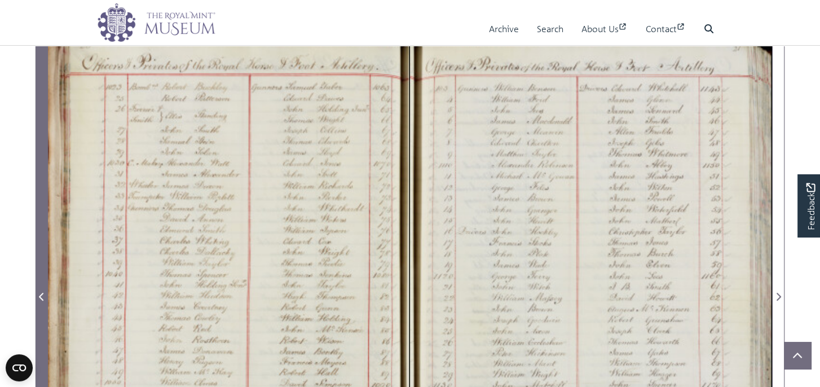
click at [42, 295] on icon "Previous Page" at bounding box center [42, 296] width 6 height 9
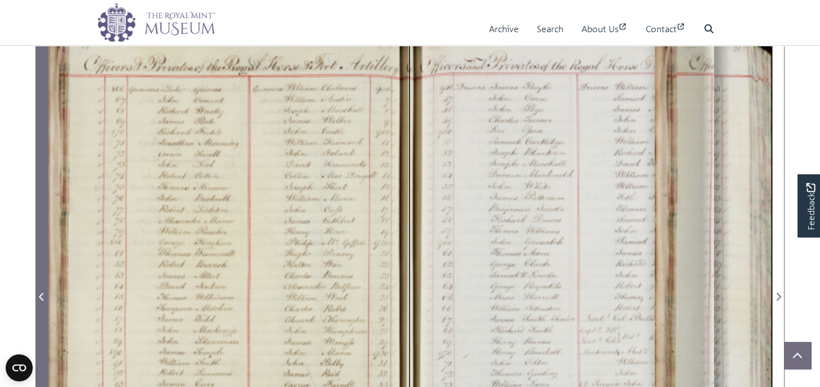
click at [42, 295] on icon "Previous Page" at bounding box center [42, 296] width 6 height 9
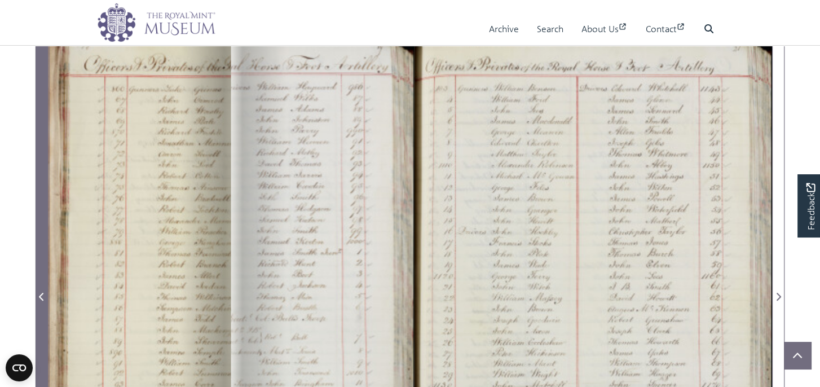
click at [42, 295] on icon "Previous Page" at bounding box center [42, 296] width 6 height 9
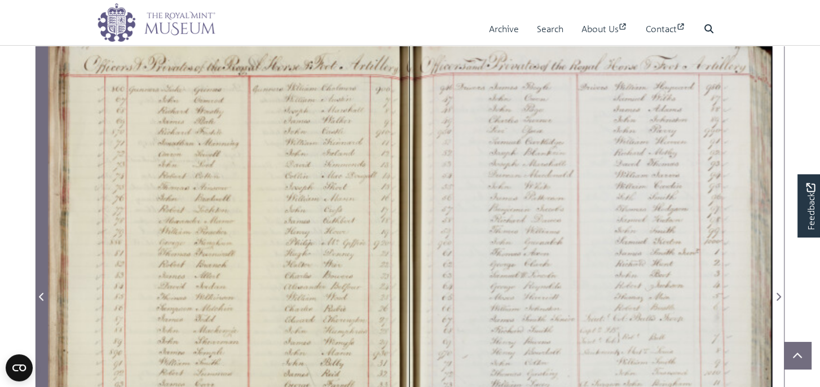
click at [42, 295] on icon "Previous Page" at bounding box center [42, 296] width 6 height 9
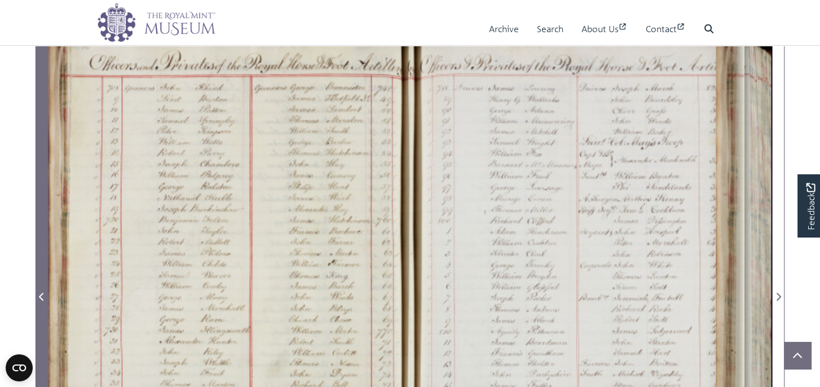
click at [42, 295] on icon "Previous Page" at bounding box center [42, 296] width 6 height 9
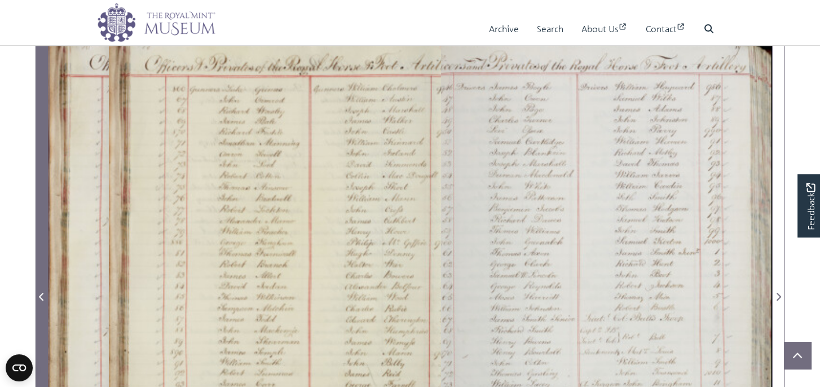
click at [42, 295] on icon "Previous Page" at bounding box center [42, 296] width 6 height 9
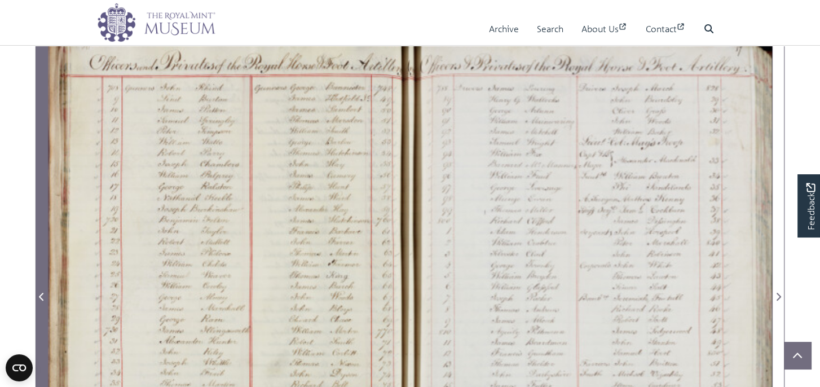
click at [42, 295] on icon "Previous Page" at bounding box center [42, 296] width 6 height 9
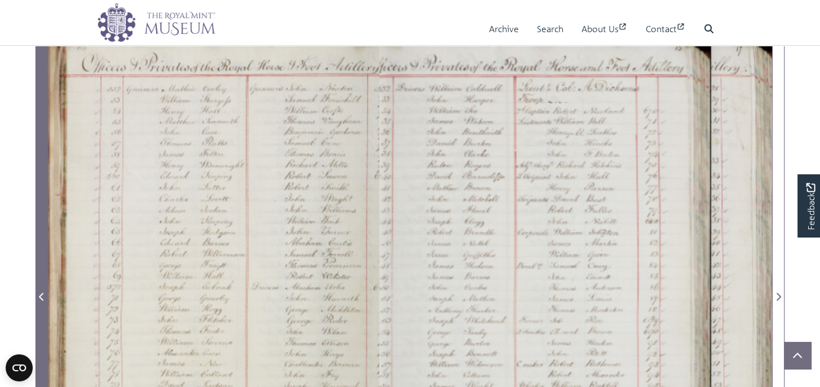
click at [42, 295] on icon "Previous Page" at bounding box center [42, 296] width 6 height 9
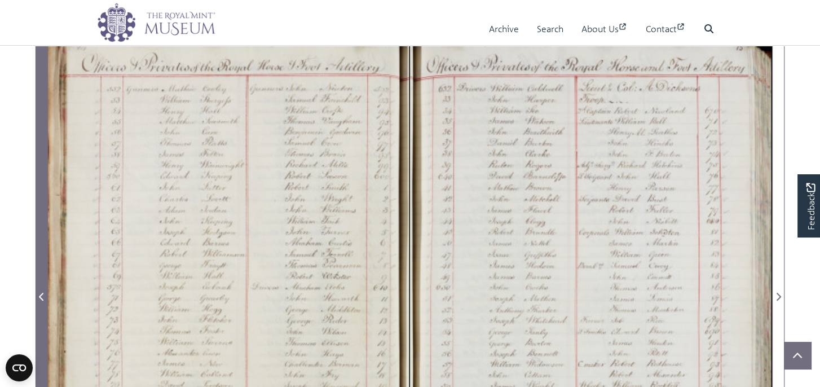
click at [42, 295] on icon "Previous Page" at bounding box center [42, 296] width 6 height 9
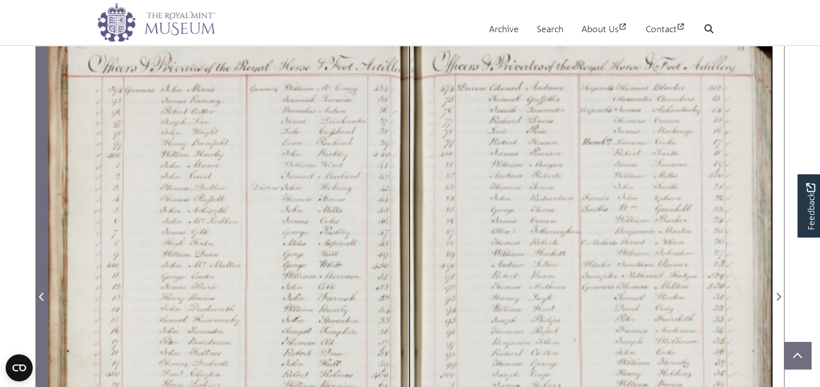
click at [42, 295] on icon "Previous Page" at bounding box center [42, 296] width 6 height 9
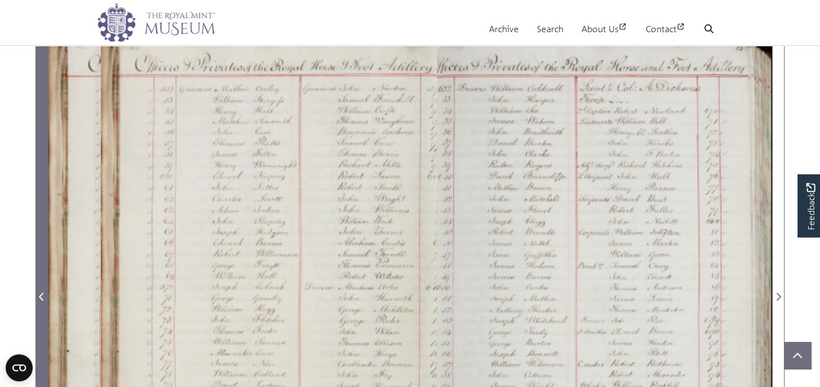
click at [42, 295] on icon "Previous Page" at bounding box center [42, 296] width 6 height 9
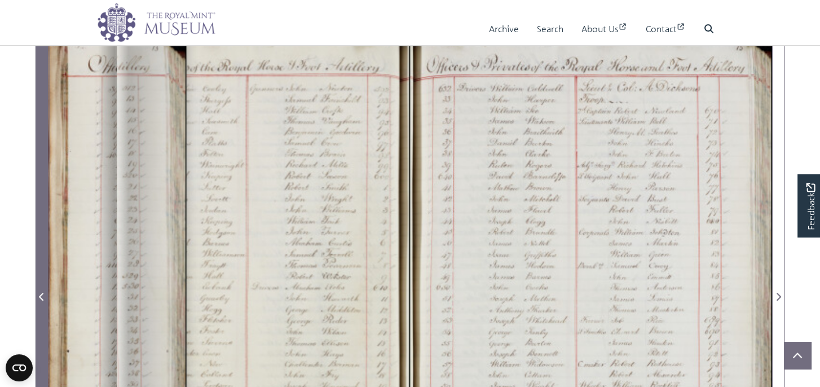
click at [42, 295] on icon "Previous Page" at bounding box center [42, 296] width 6 height 9
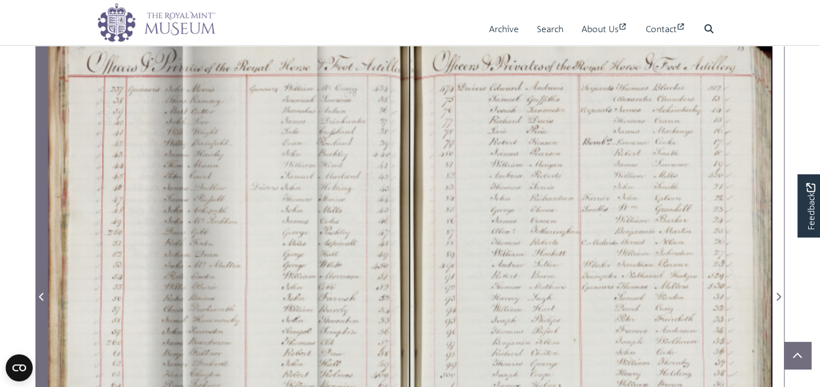
click at [42, 295] on icon "Previous Page" at bounding box center [42, 296] width 6 height 9
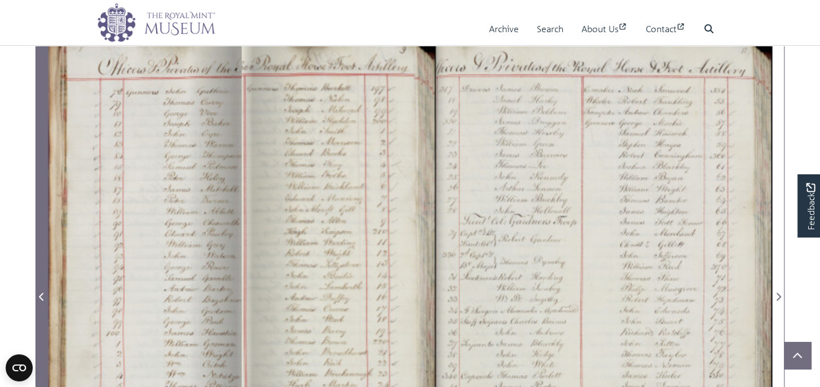
click at [42, 295] on icon "Previous Page" at bounding box center [42, 296] width 6 height 9
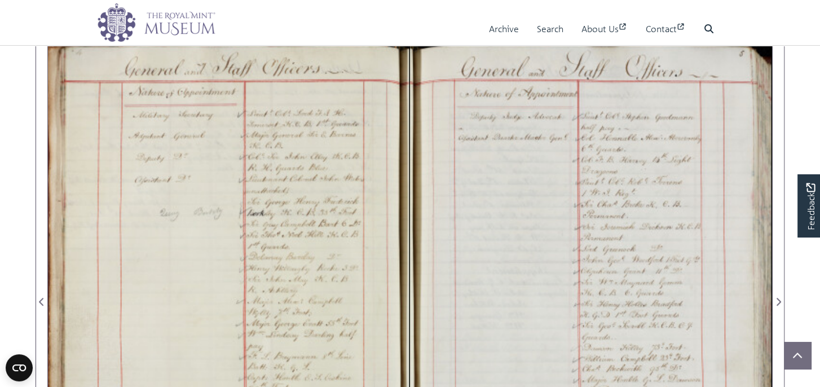
scroll to position [677, 0]
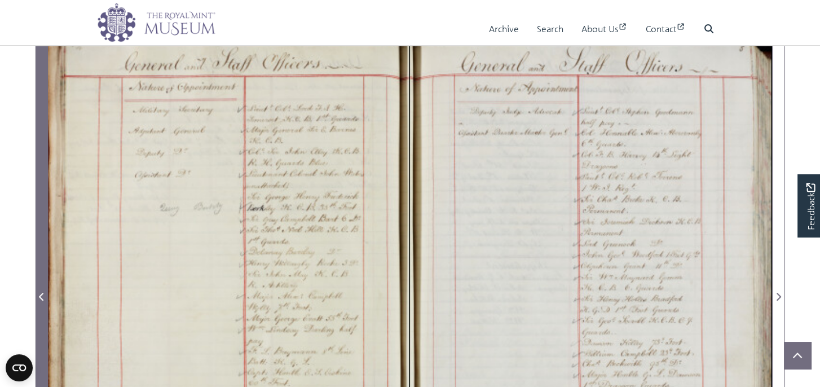
click at [42, 294] on icon "Previous Page" at bounding box center [42, 296] width 6 height 9
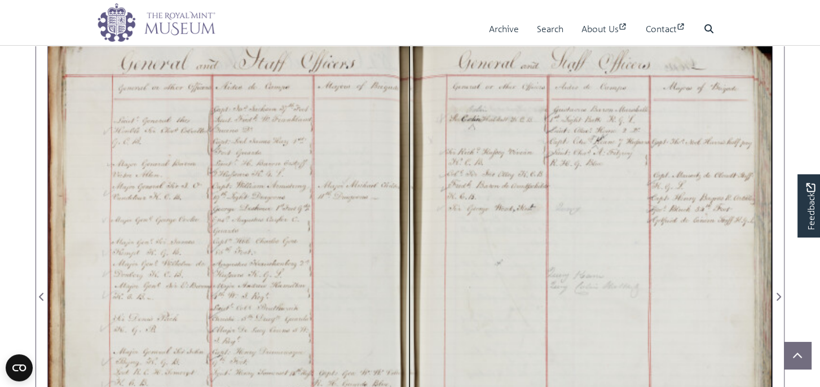
scroll to position [564, 0]
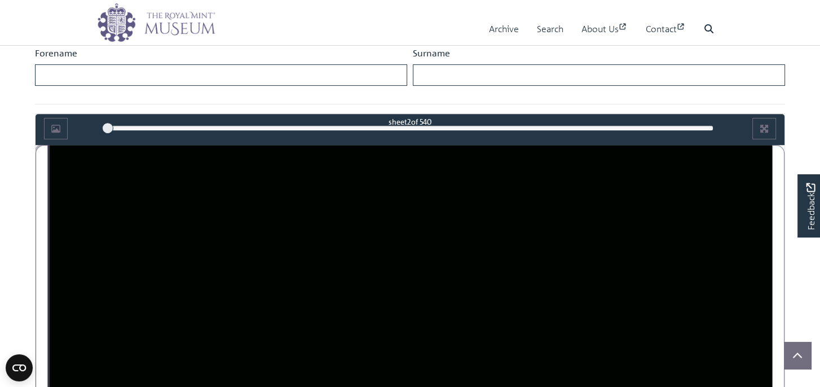
drag, startPoint x: 125, startPoint y: 129, endPoint x: 108, endPoint y: 129, distance: 17.5
click at [108, 129] on div at bounding box center [107, 127] width 11 height 11
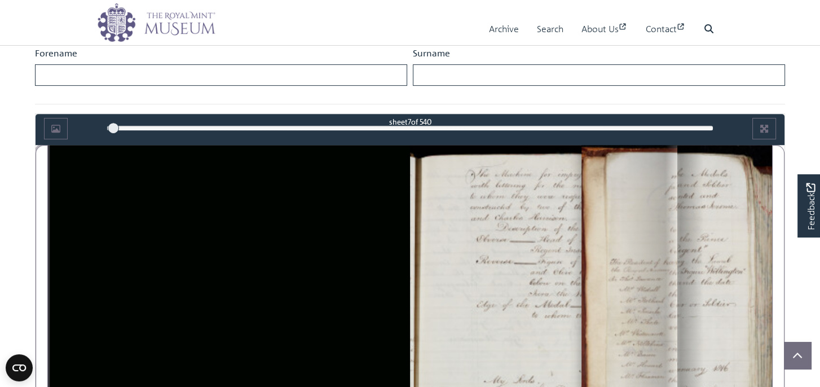
click at [113, 126] on div "7" at bounding box center [411, 127] width 608 height 11
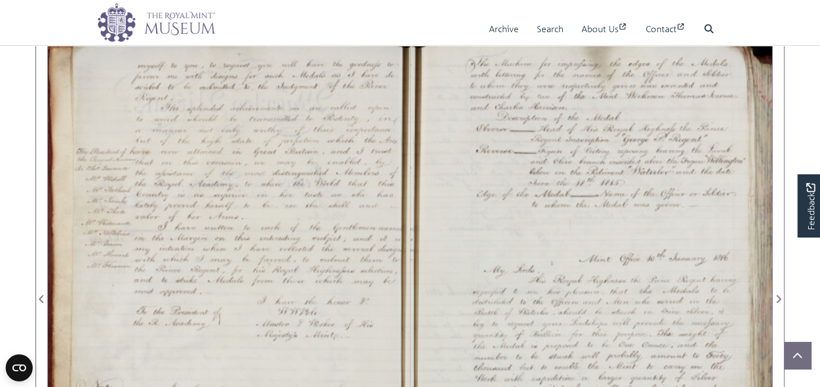
scroll to position [677, 0]
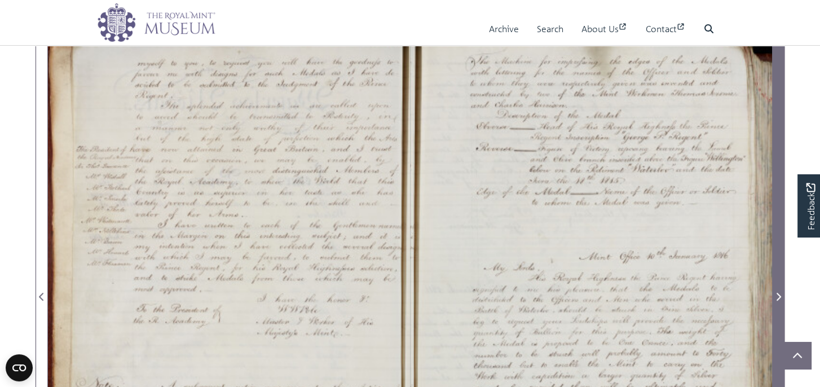
click at [776, 293] on icon "Next Page" at bounding box center [779, 296] width 6 height 9
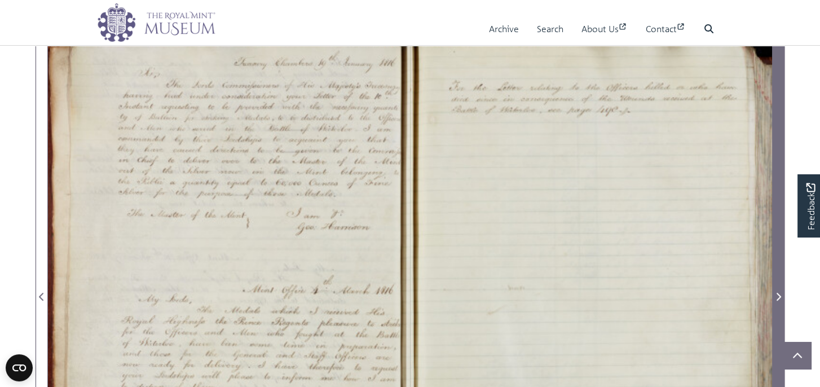
click at [776, 293] on icon "Next Page" at bounding box center [779, 296] width 6 height 9
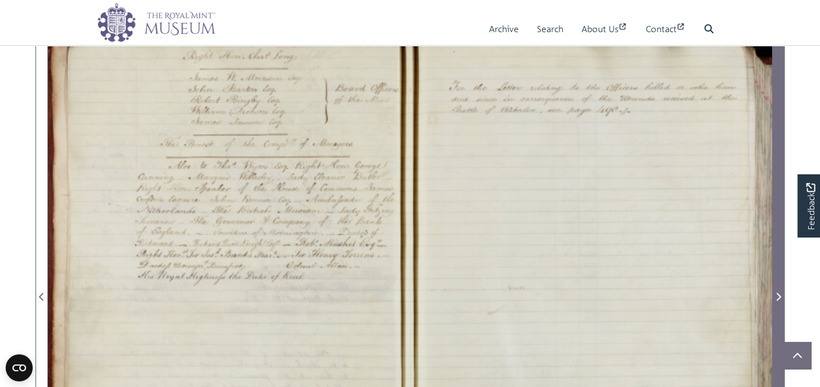
click at [776, 293] on icon "Next Page" at bounding box center [779, 296] width 6 height 9
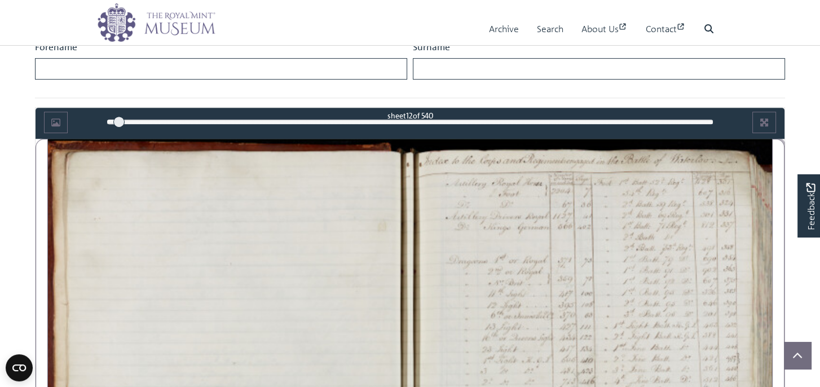
scroll to position [564, 0]
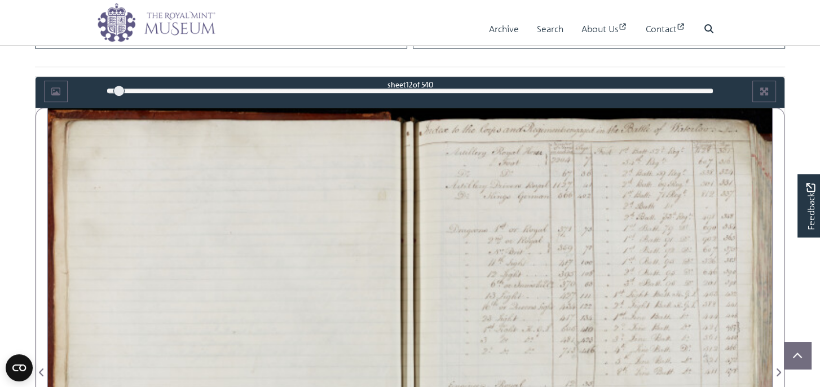
scroll to position [621, 0]
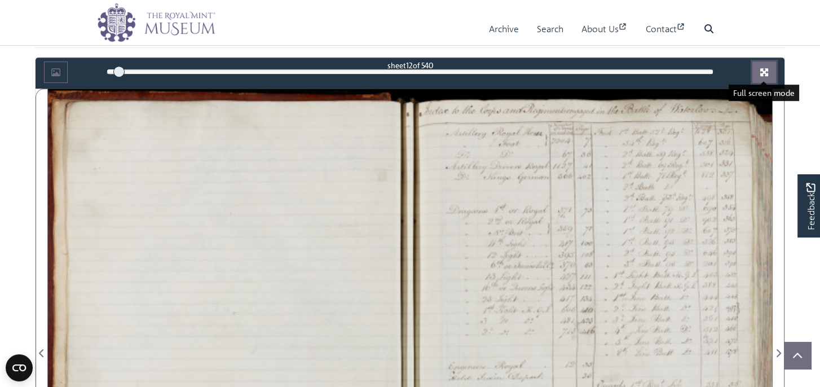
click at [763, 69] on icon "Full screen mode" at bounding box center [764, 72] width 8 height 8
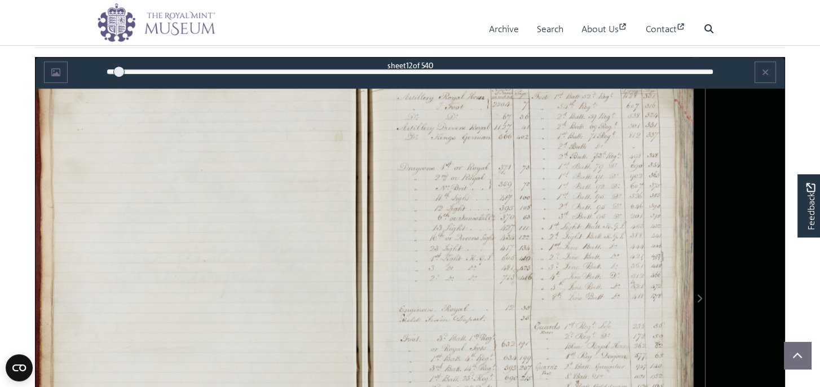
scroll to position [599, 0]
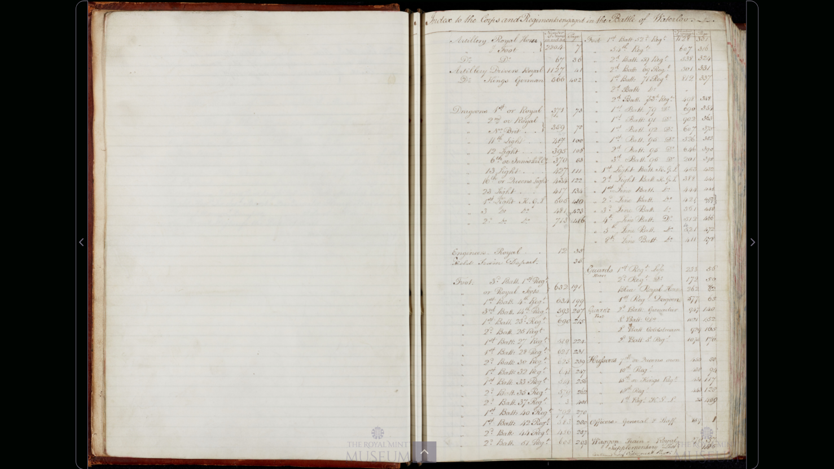
click at [553, 36] on div at bounding box center [581, 235] width 329 height 469
click at [726, 21] on img at bounding box center [581, 235] width 329 height 469
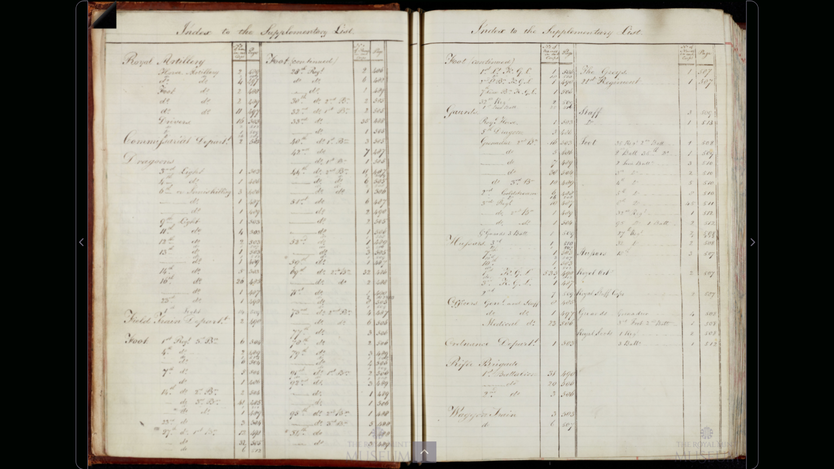
click at [108, 20] on img at bounding box center [252, 235] width 329 height 469
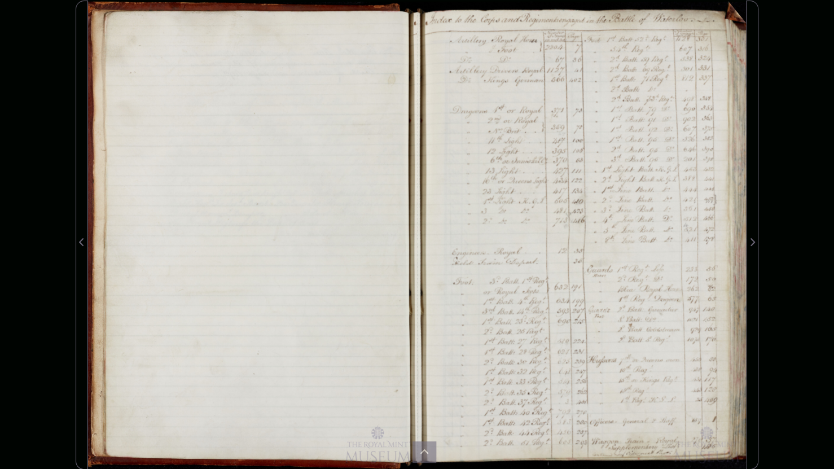
click at [724, 19] on img at bounding box center [581, 235] width 329 height 469
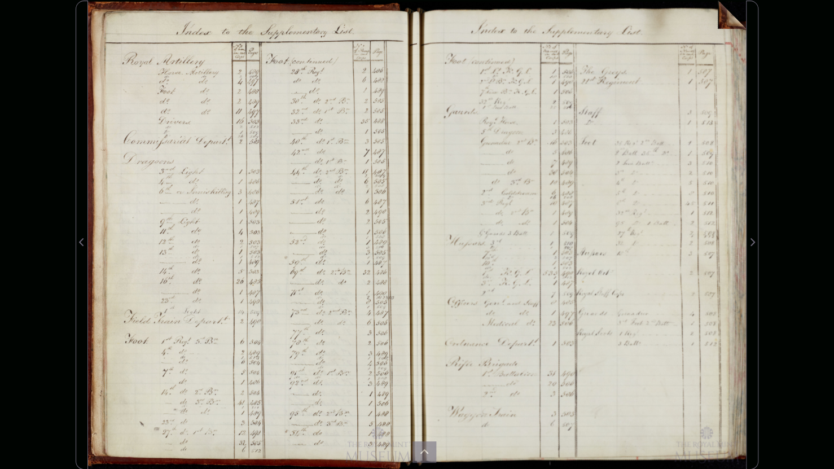
click at [724, 20] on img at bounding box center [581, 235] width 329 height 469
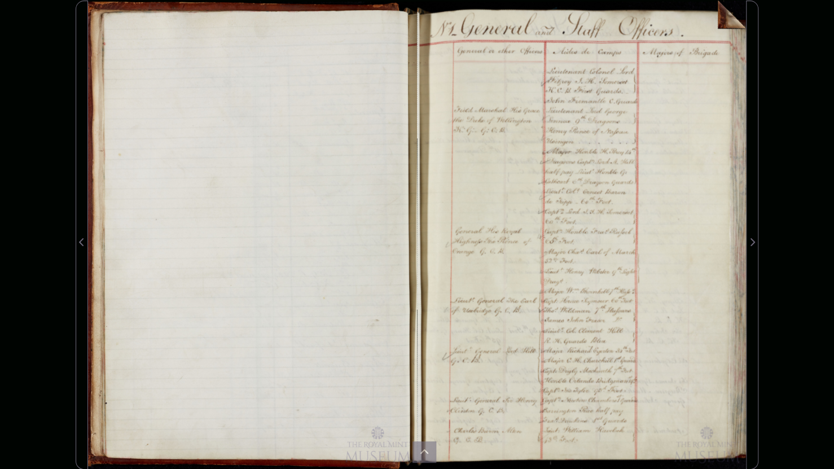
click at [725, 20] on img at bounding box center [581, 235] width 329 height 469
